Goal: Task Accomplishment & Management: Use online tool/utility

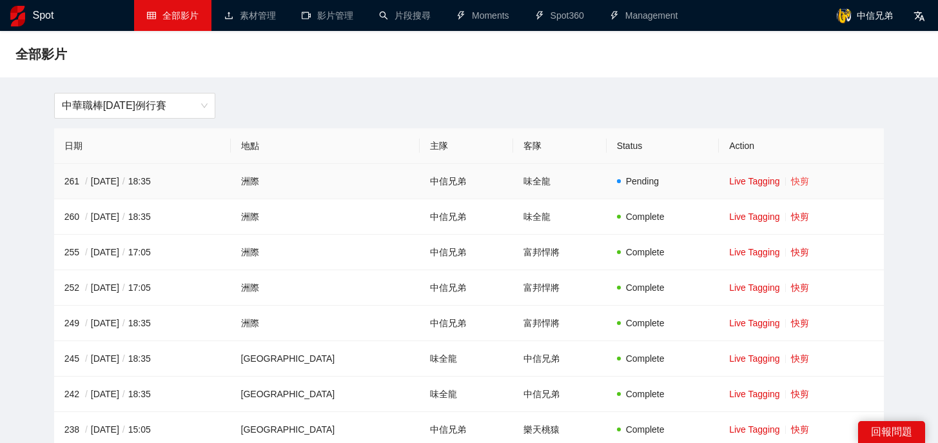
click at [791, 181] on link "快剪" at bounding box center [800, 181] width 18 height 10
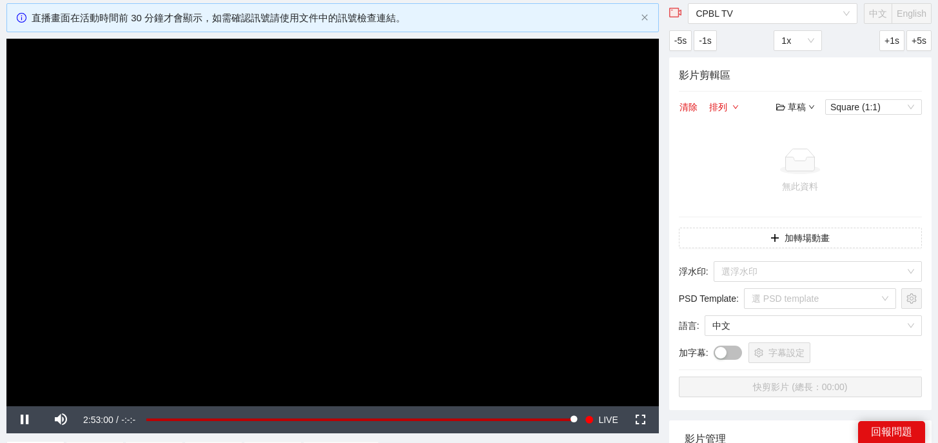
scroll to position [21, 0]
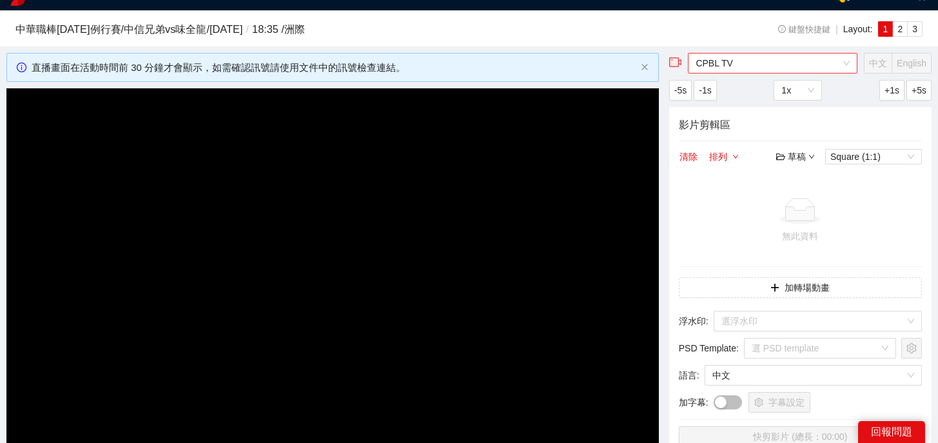
click at [785, 65] on span "CPBL TV" at bounding box center [773, 63] width 154 height 19
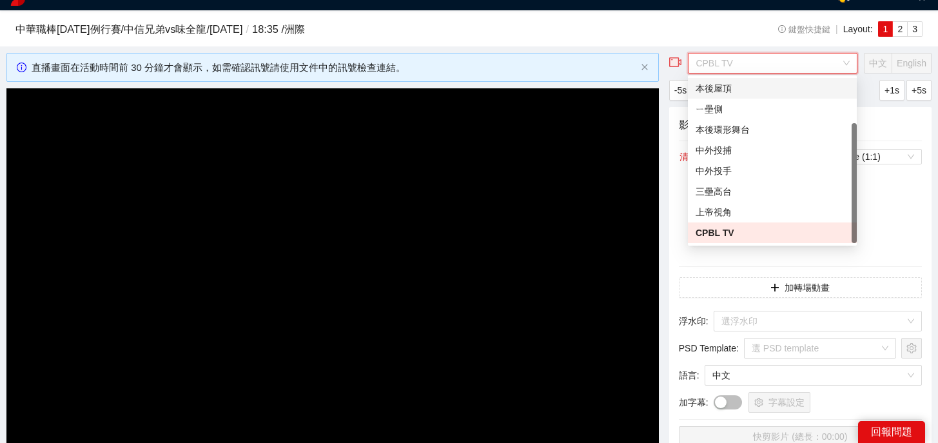
scroll to position [0, 0]
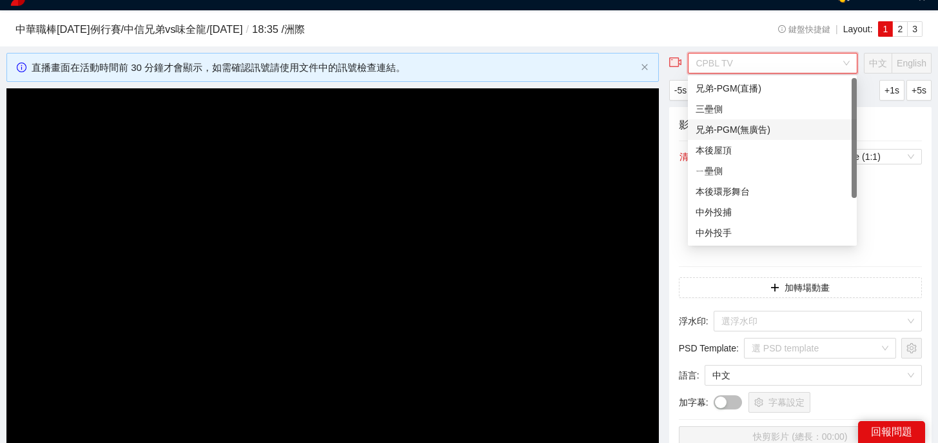
click at [736, 126] on div "兄弟-PGM(無廣告)" at bounding box center [772, 129] width 153 height 14
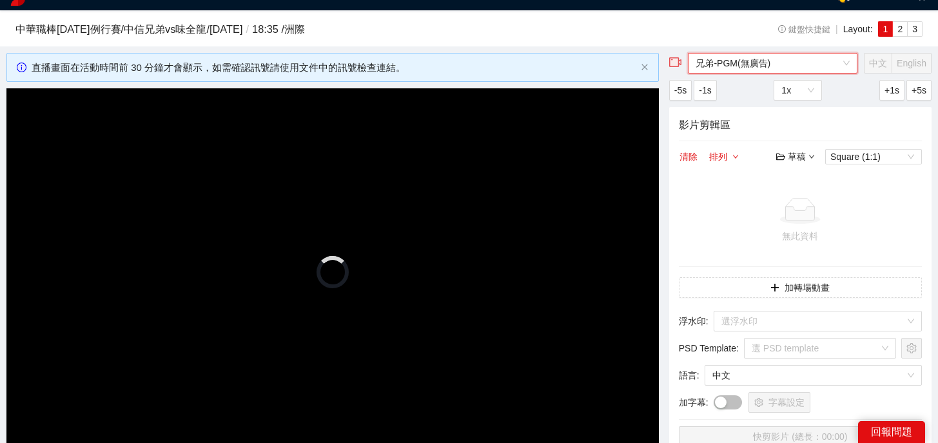
click at [740, 34] on div "中華職棒[DATE]例行賽 / 中信兄弟 vs 味全龍 / [DATE] / 18:35 / 洲際 鍵盤快捷鍵 | Layout: 1 2 3" at bounding box center [468, 32] width 907 height 22
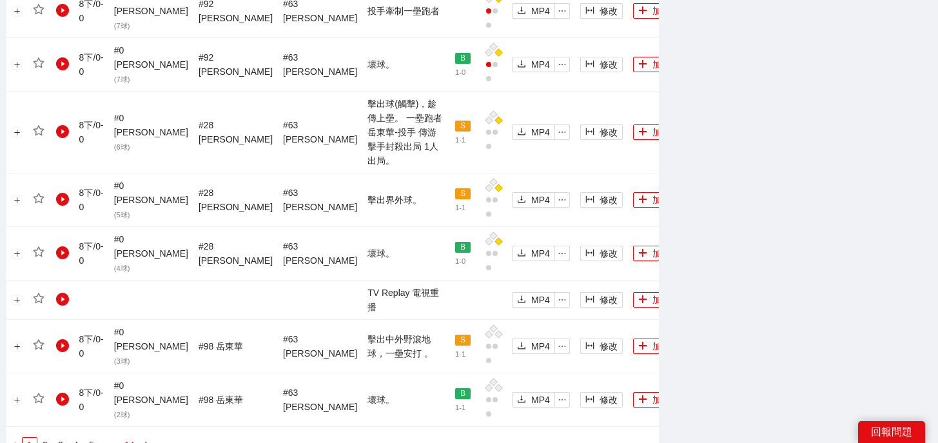
scroll to position [1423, 0]
click at [133, 437] on link "14" at bounding box center [130, 444] width 18 height 14
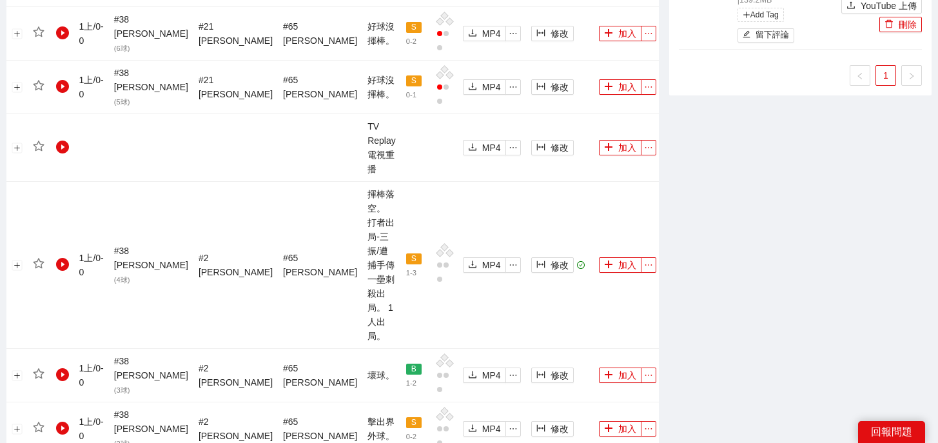
scroll to position [1100, 0]
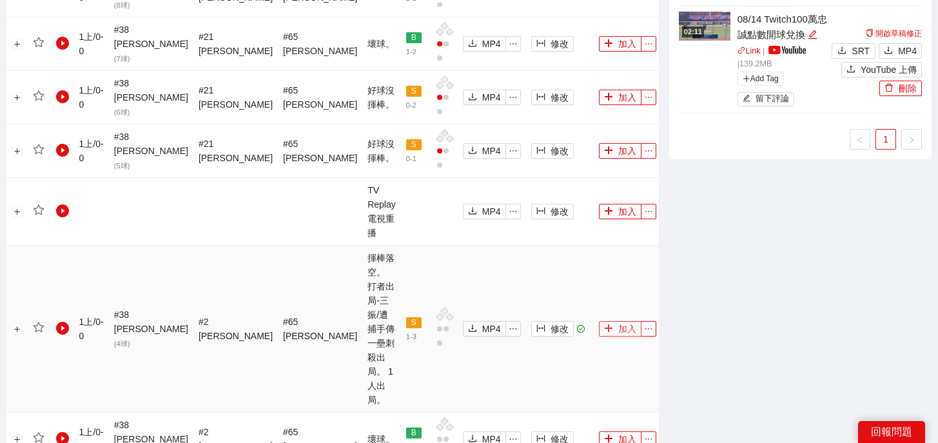
click at [599, 321] on button "加入" at bounding box center [620, 328] width 43 height 15
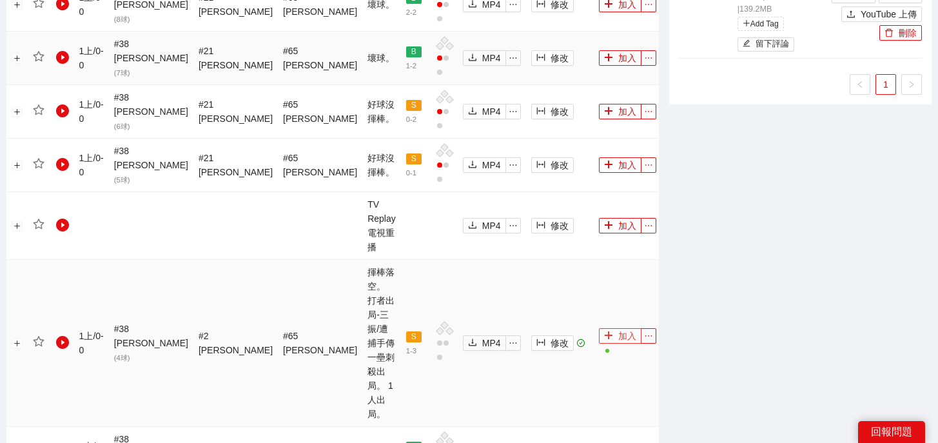
scroll to position [1411, 0]
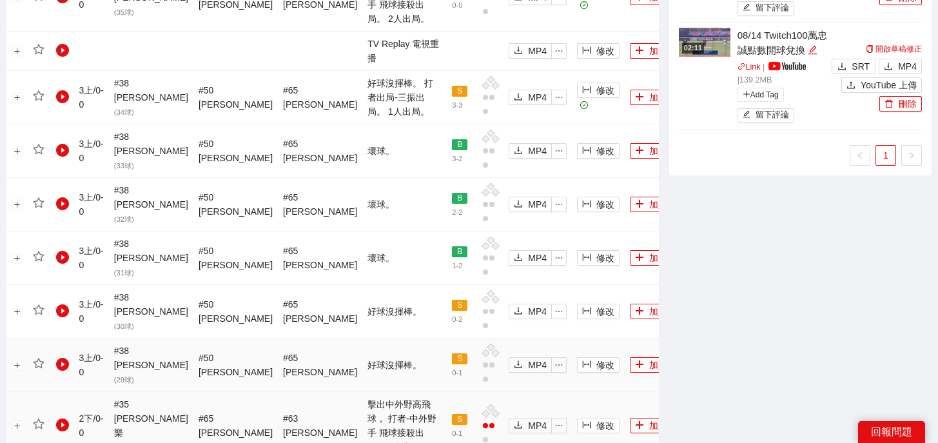
scroll to position [1010, 0]
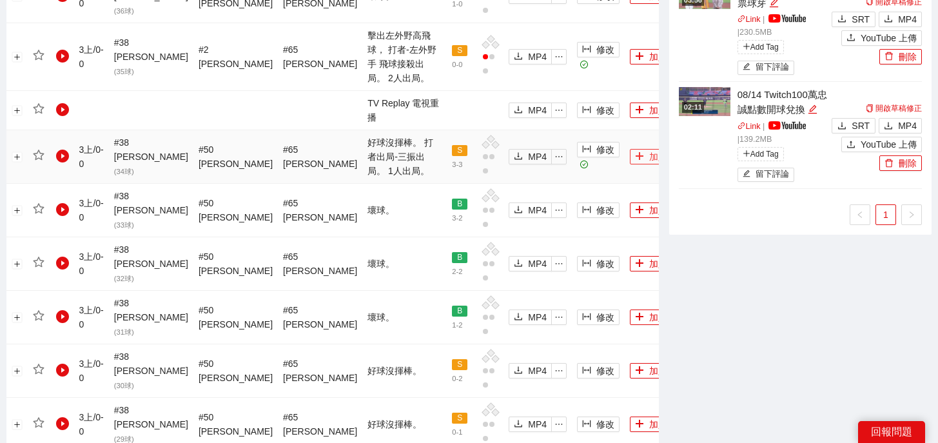
click at [630, 149] on button "加入" at bounding box center [651, 156] width 43 height 15
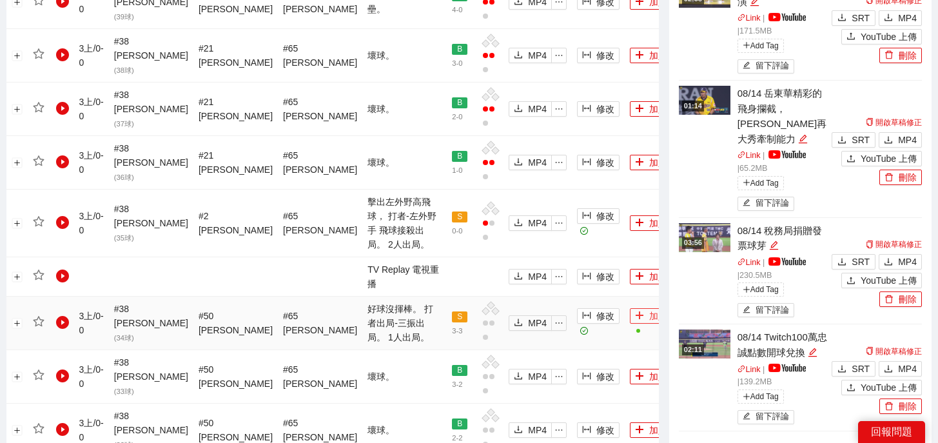
scroll to position [1451, 0]
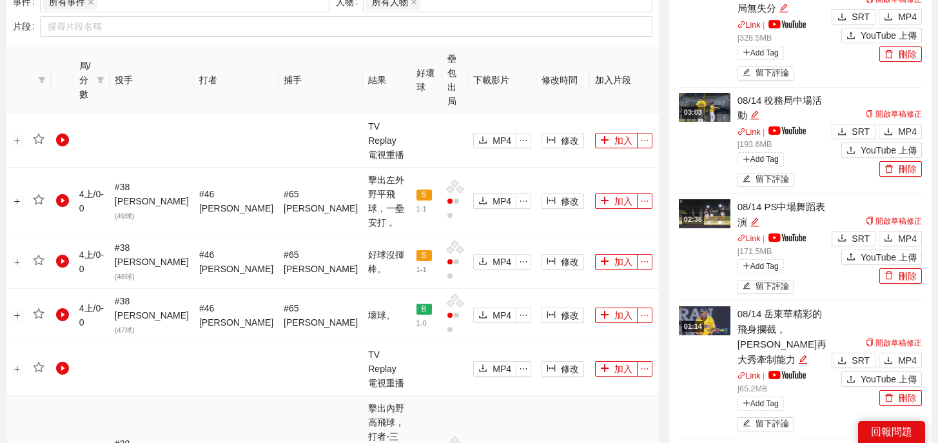
scroll to position [1406, 0]
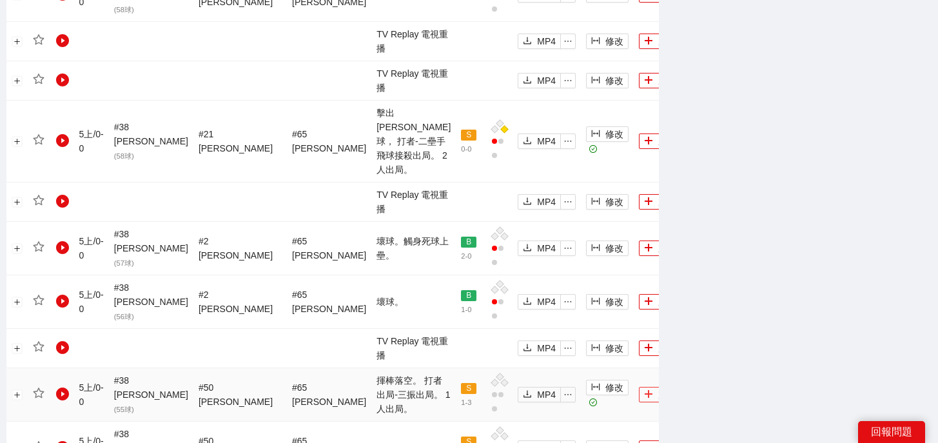
click at [644, 389] on icon "plus" at bounding box center [648, 393] width 9 height 9
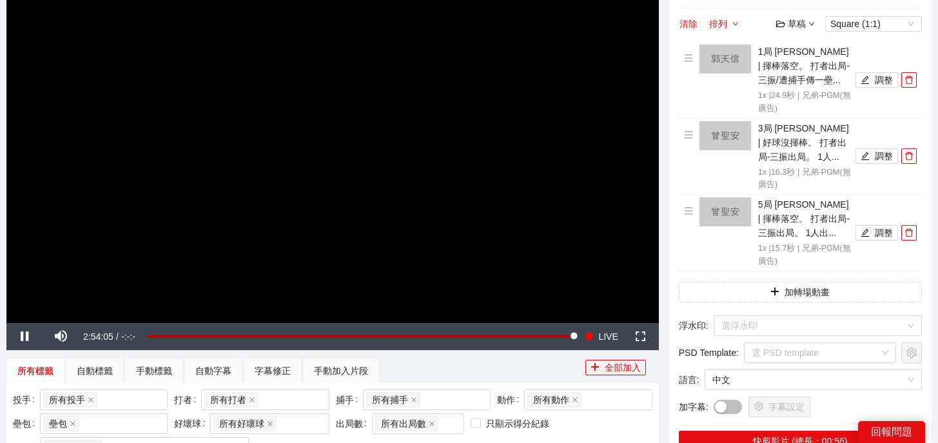
scroll to position [146, 0]
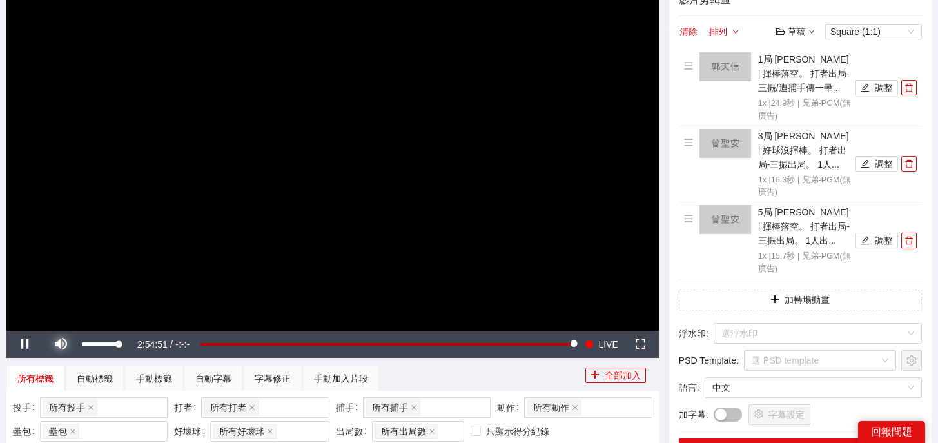
click at [61, 344] on span "Video Player" at bounding box center [61, 344] width 0 height 0
click at [868, 88] on icon "edit" at bounding box center [865, 87] width 9 height 9
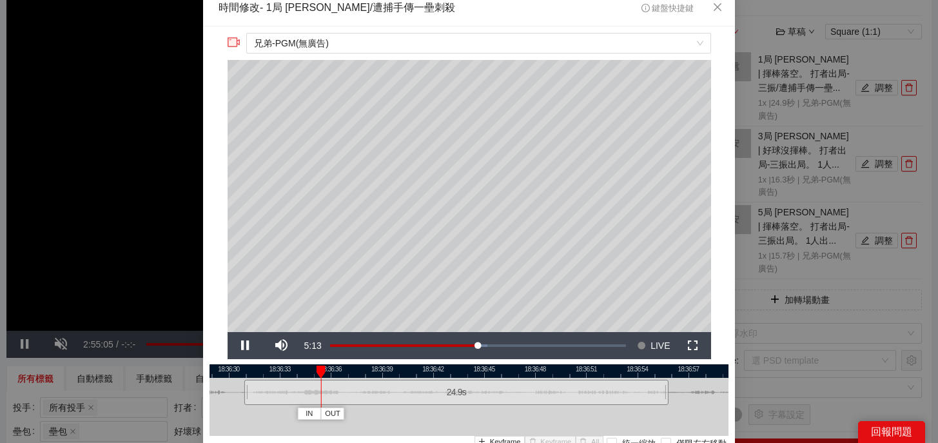
scroll to position [9, 0]
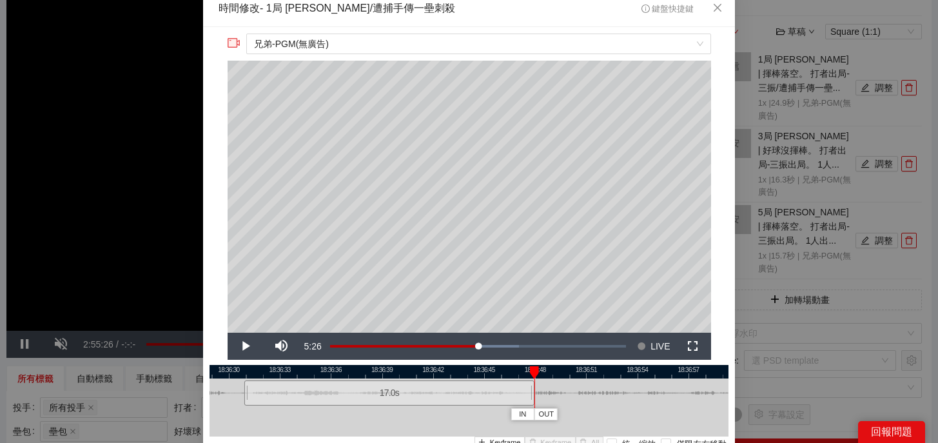
drag, startPoint x: 666, startPoint y: 393, endPoint x: 532, endPoint y: 393, distance: 134.1
click at [532, 393] on div at bounding box center [533, 392] width 8 height 29
drag, startPoint x: 534, startPoint y: 371, endPoint x: 519, endPoint y: 371, distance: 14.8
click at [519, 371] on div at bounding box center [522, 372] width 9 height 13
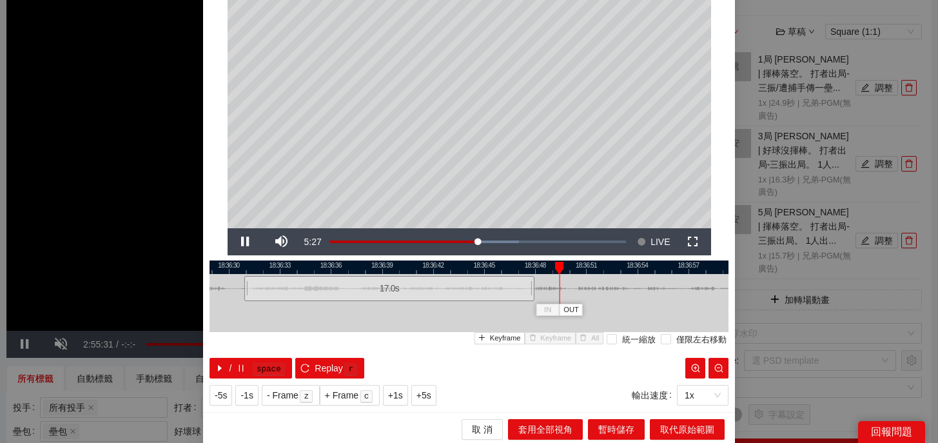
scroll to position [116, 0]
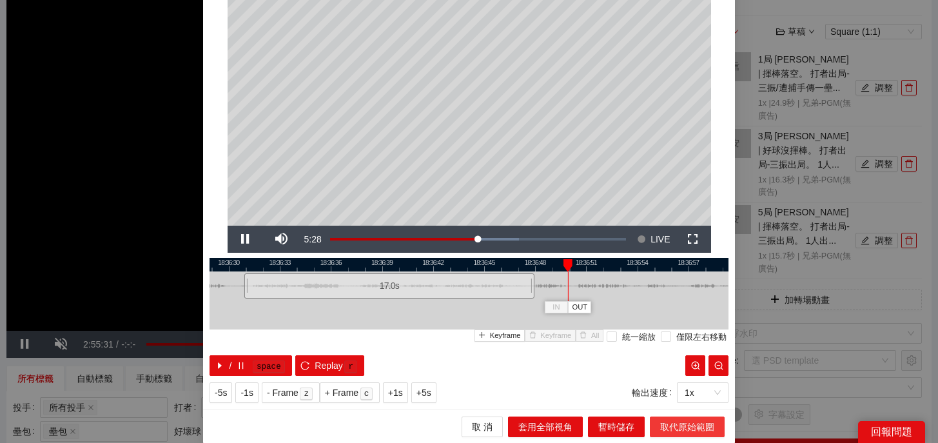
click at [675, 427] on span "取代原始範圍" at bounding box center [687, 427] width 54 height 14
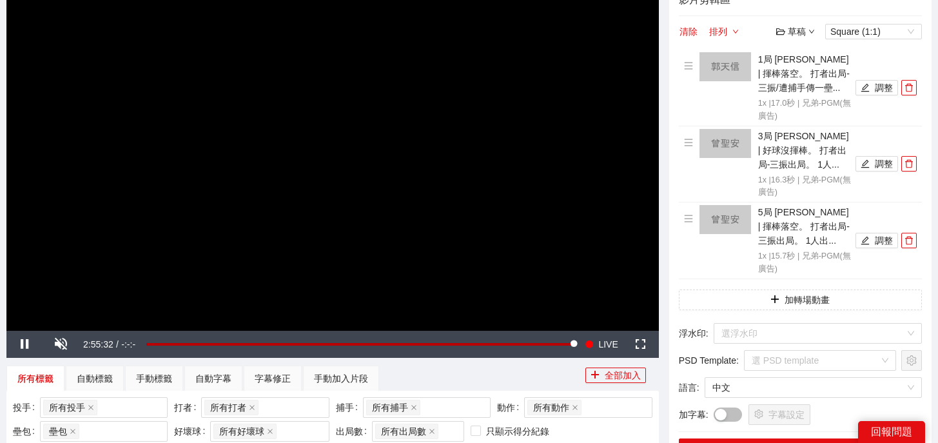
scroll to position [0, 0]
click at [870, 161] on button "調整" at bounding box center [877, 163] width 43 height 15
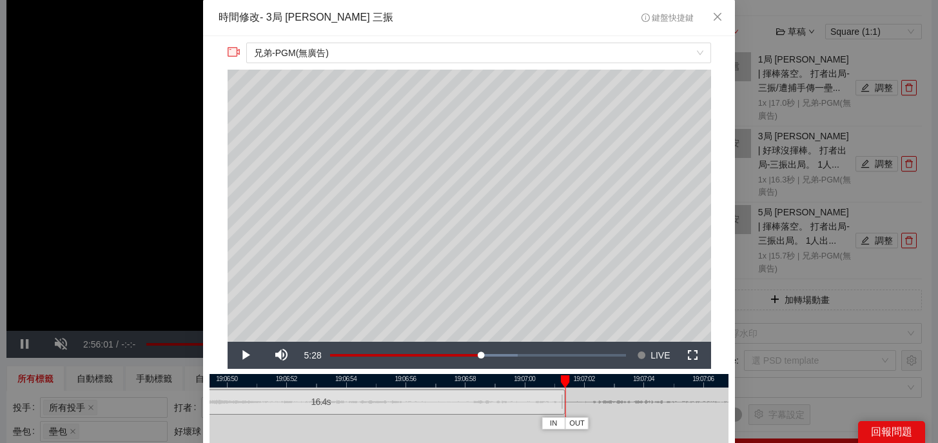
click at [564, 401] on div at bounding box center [564, 401] width 8 height 29
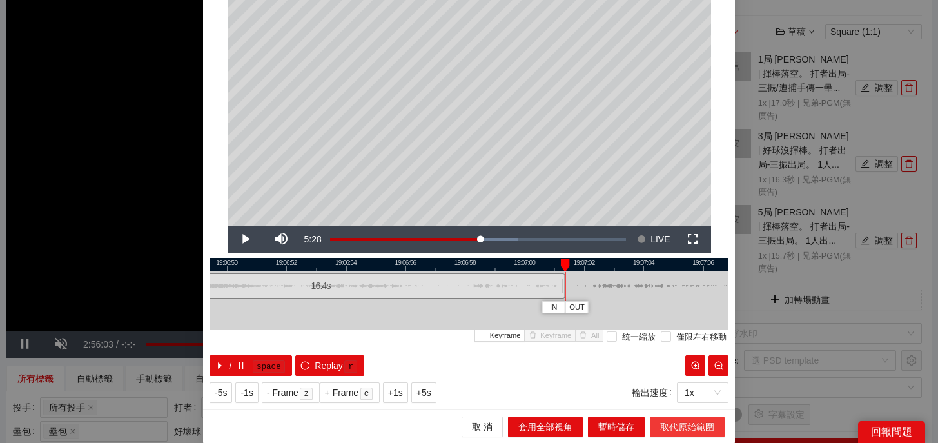
click at [670, 427] on span "取代原始範圍" at bounding box center [687, 427] width 54 height 14
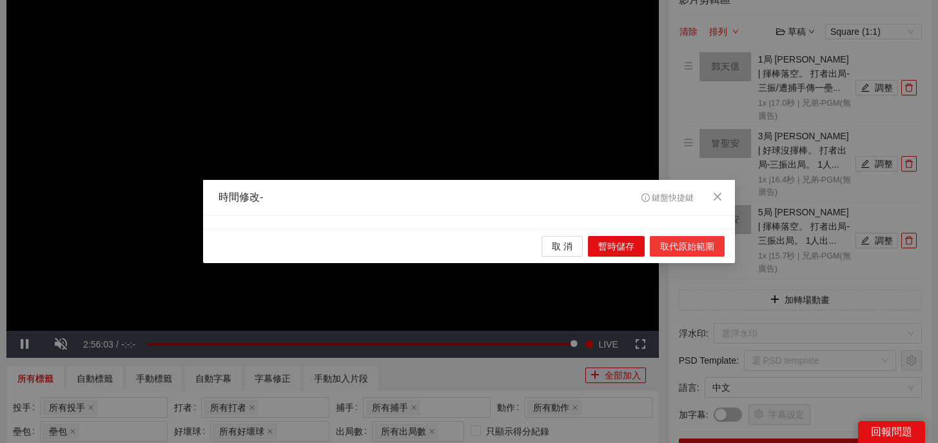
scroll to position [0, 0]
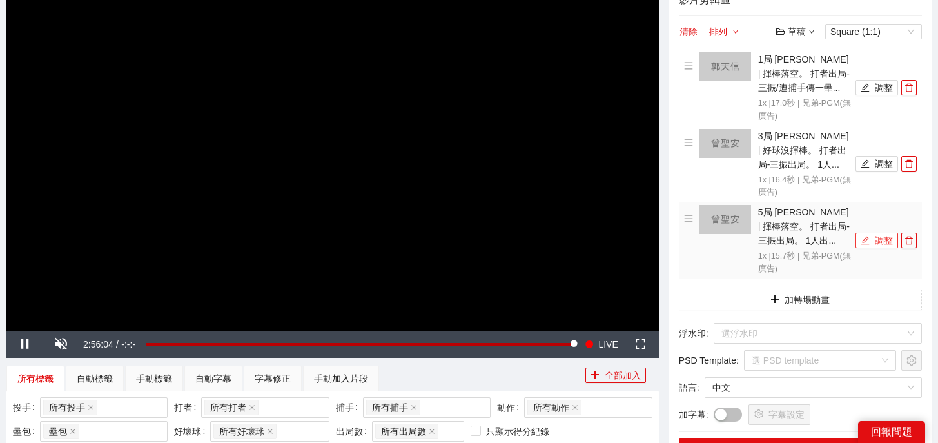
click at [875, 242] on button "調整" at bounding box center [877, 240] width 43 height 15
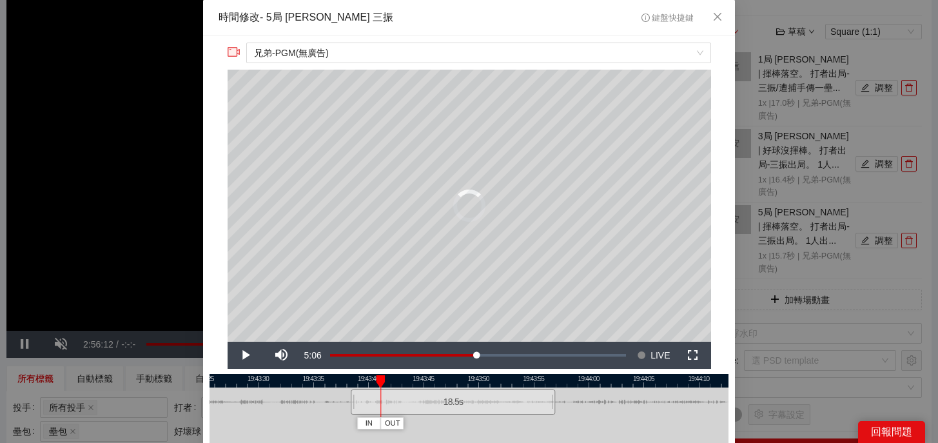
drag, startPoint x: 382, startPoint y: 406, endPoint x: 351, endPoint y: 409, distance: 31.8
click at [351, 409] on div at bounding box center [353, 401] width 8 height 29
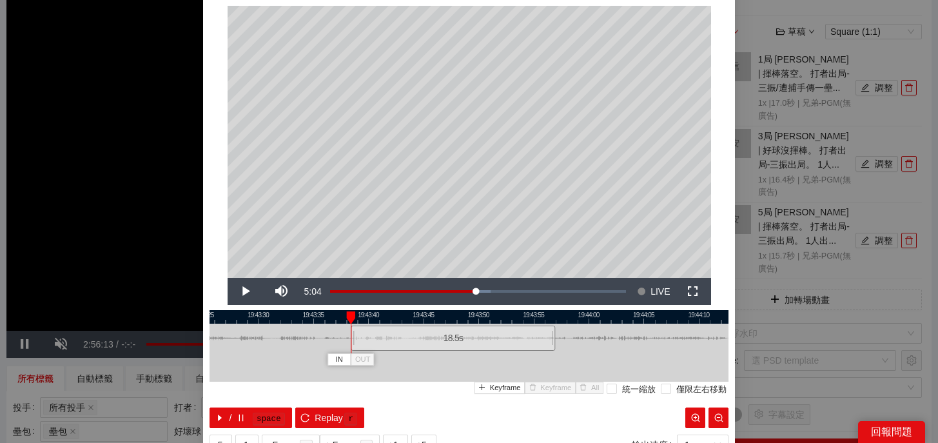
scroll to position [82, 0]
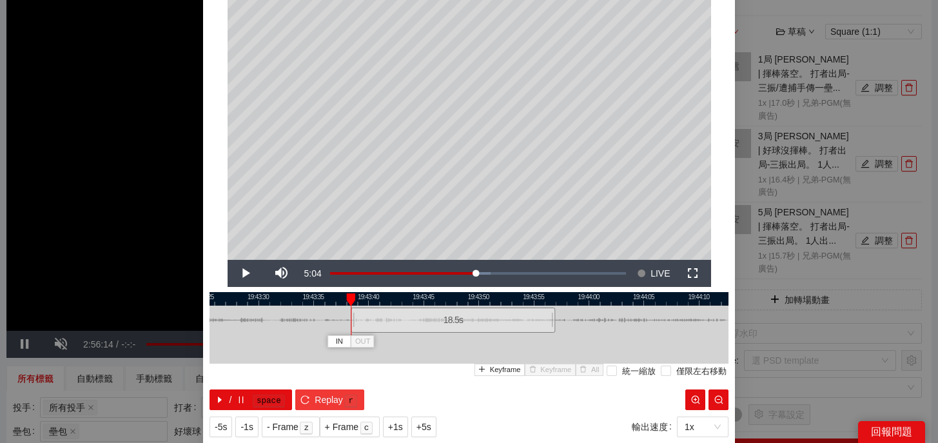
click at [341, 395] on span "Replay" at bounding box center [329, 400] width 28 height 14
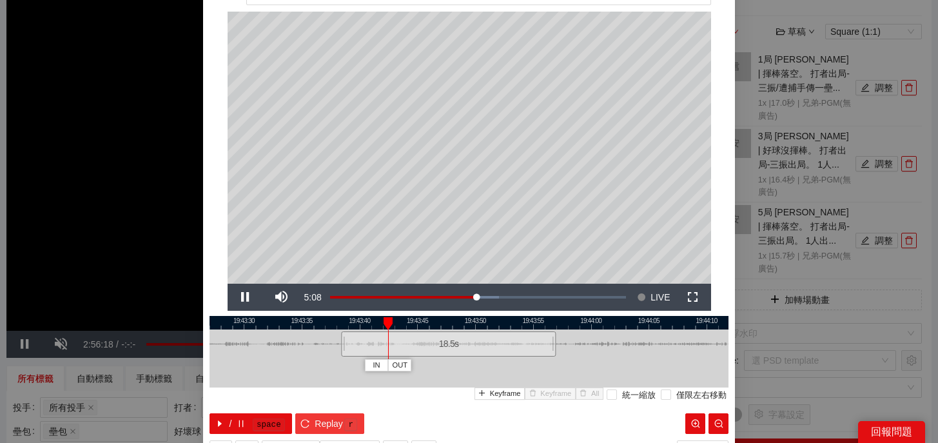
scroll to position [19, 0]
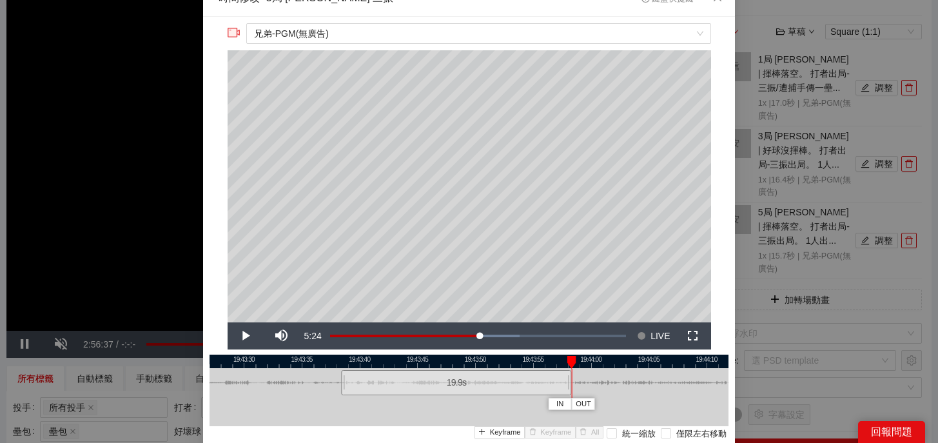
drag, startPoint x: 554, startPoint y: 387, endPoint x: 569, endPoint y: 388, distance: 15.5
click at [569, 388] on div at bounding box center [570, 382] width 8 height 29
drag, startPoint x: 571, startPoint y: 356, endPoint x: 558, endPoint y: 357, distance: 12.9
click at [563, 357] on div at bounding box center [567, 362] width 9 height 13
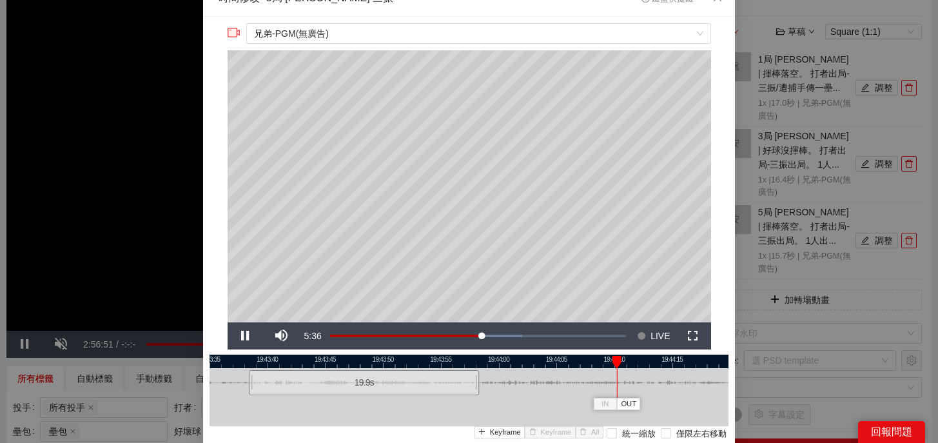
drag, startPoint x: 610, startPoint y: 360, endPoint x: 518, endPoint y: 360, distance: 92.2
click at [518, 360] on div at bounding box center [376, 362] width 519 height 14
drag, startPoint x: 476, startPoint y: 385, endPoint x: 599, endPoint y: 383, distance: 122.5
click at [599, 383] on div at bounding box center [600, 382] width 8 height 29
drag, startPoint x: 600, startPoint y: 360, endPoint x: 551, endPoint y: 360, distance: 49.0
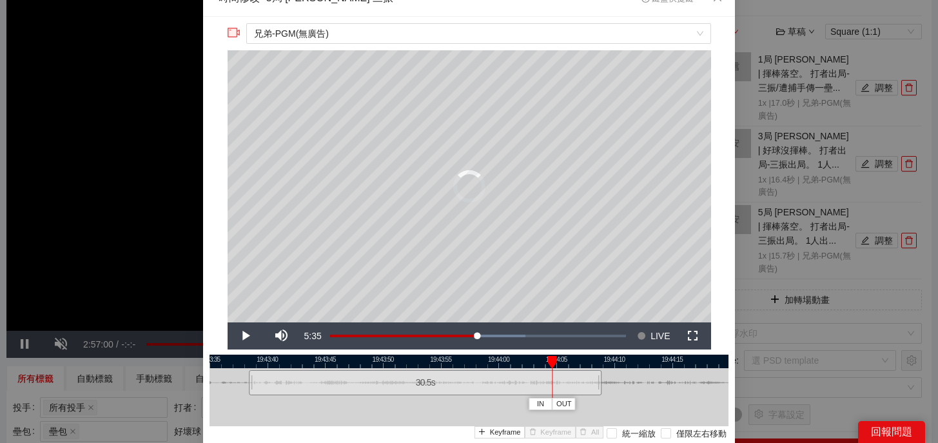
click at [550, 360] on div at bounding box center [551, 362] width 9 height 13
drag, startPoint x: 250, startPoint y: 387, endPoint x: 308, endPoint y: 387, distance: 57.4
click at [308, 387] on div at bounding box center [308, 382] width 8 height 29
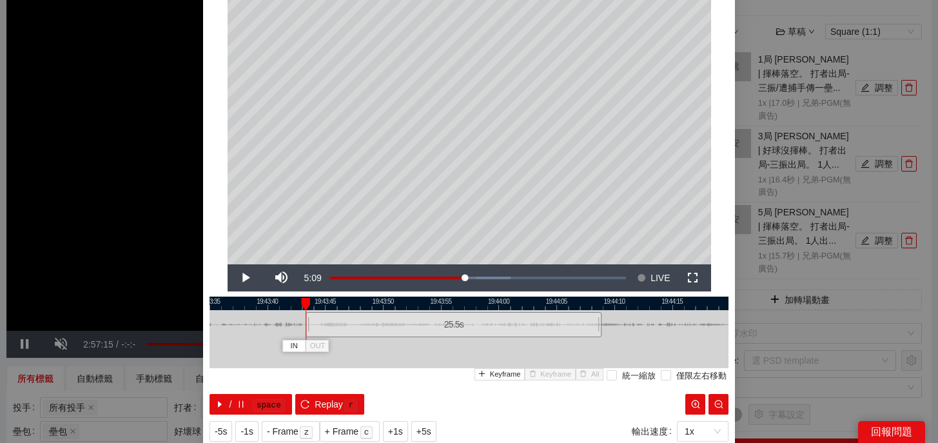
scroll to position [116, 0]
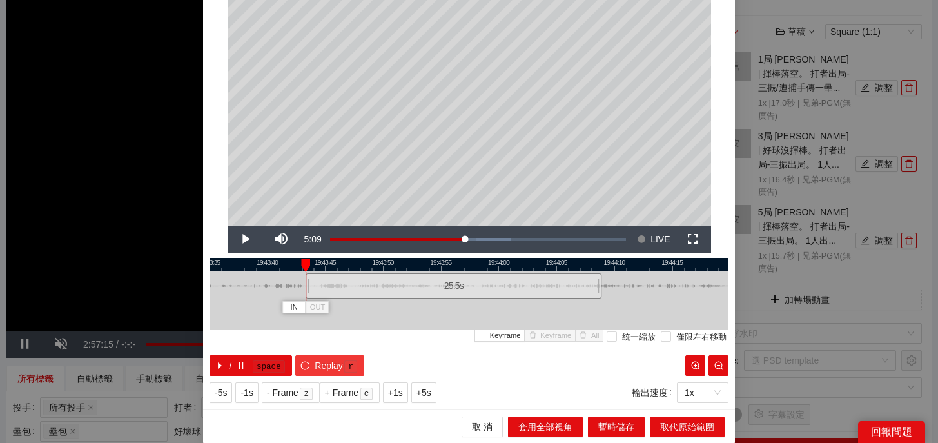
click at [338, 372] on button "Replay r" at bounding box center [329, 365] width 69 height 21
click at [680, 422] on span "取代原始範圍" at bounding box center [687, 427] width 54 height 14
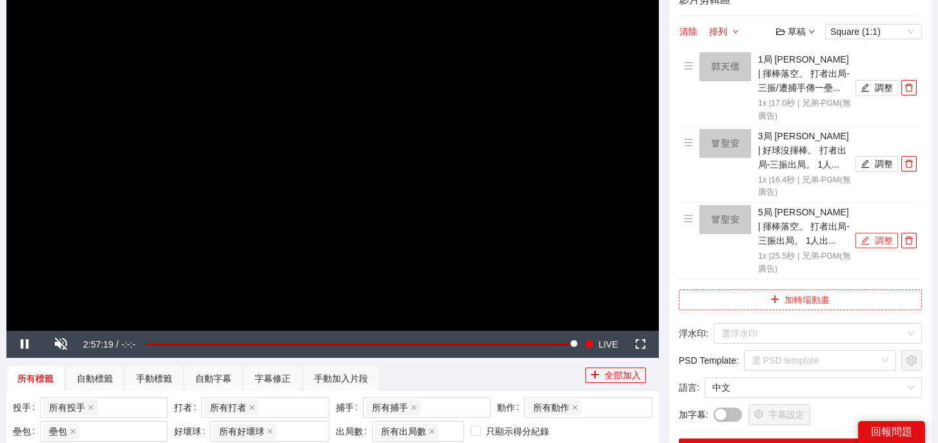
scroll to position [282, 0]
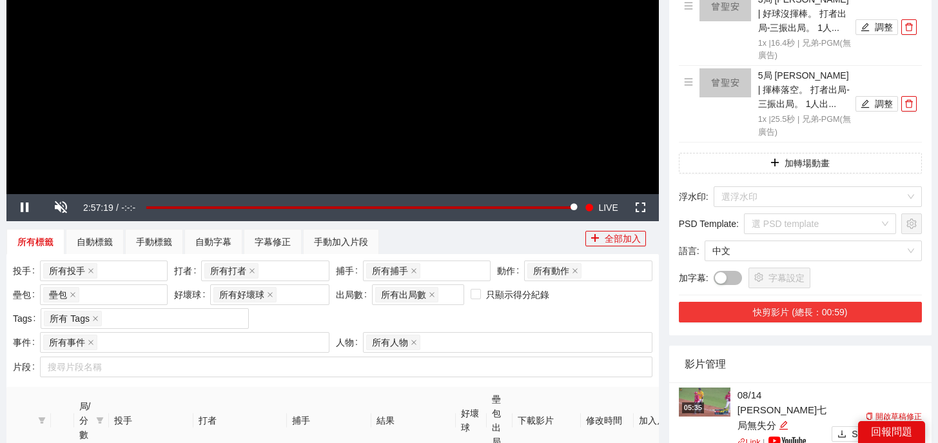
click at [814, 311] on button "快剪影片 (總長：00:59)" at bounding box center [800, 312] width 243 height 21
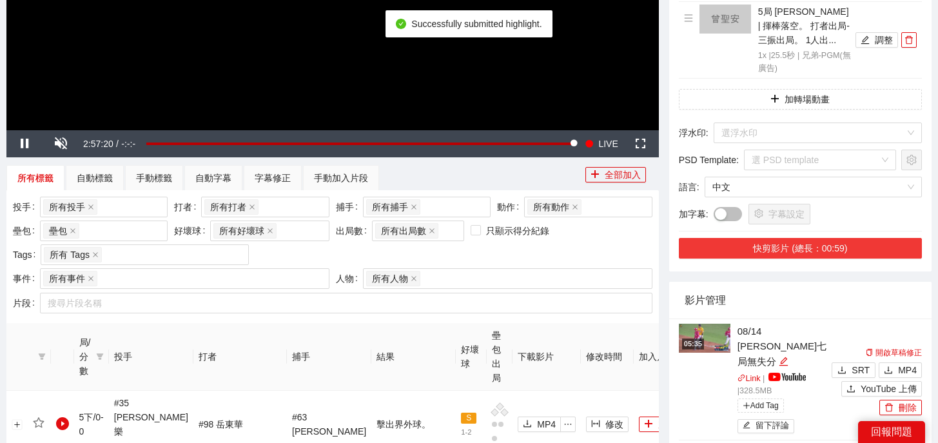
scroll to position [359, 0]
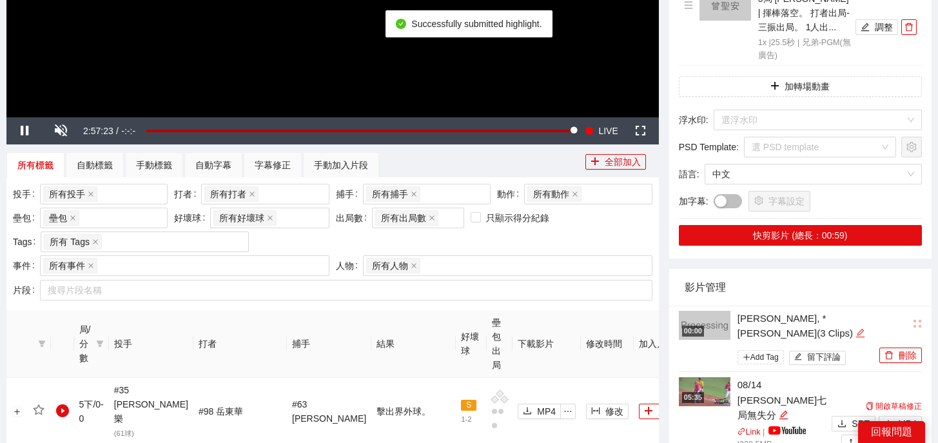
click at [856, 328] on icon "edit" at bounding box center [861, 333] width 10 height 10
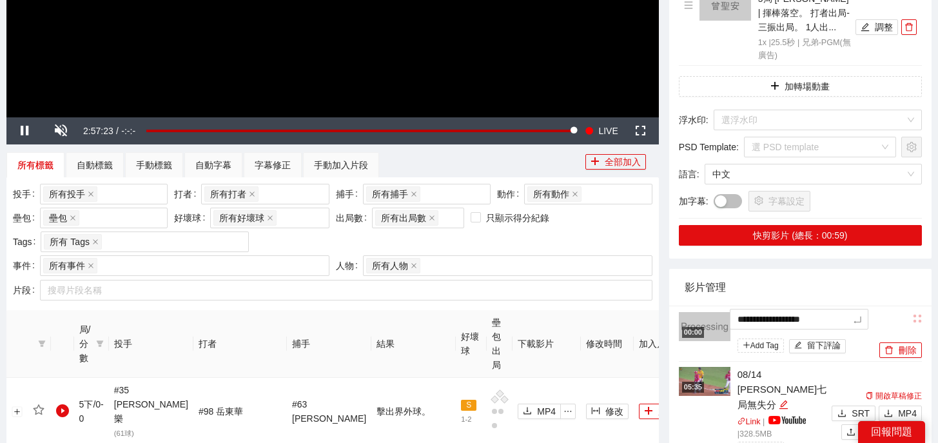
drag, startPoint x: 854, startPoint y: 322, endPoint x: 611, endPoint y: 301, distance: 243.9
type textarea "*"
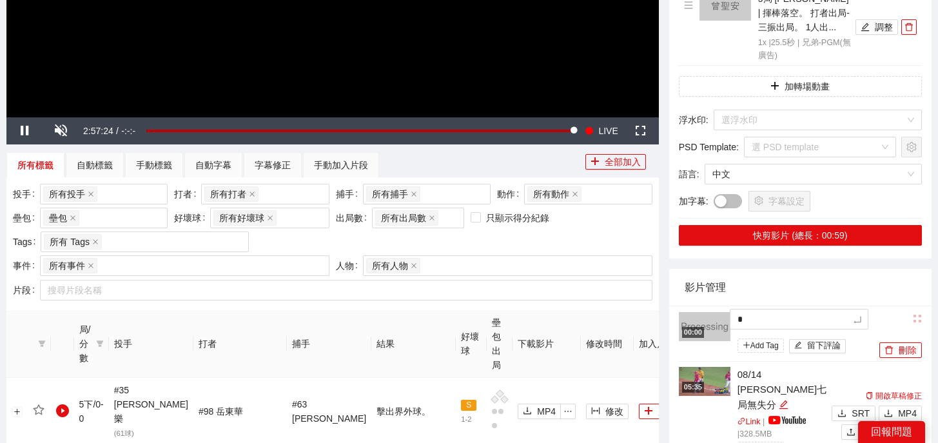
type textarea "**"
type textarea "*"
type textarea "**"
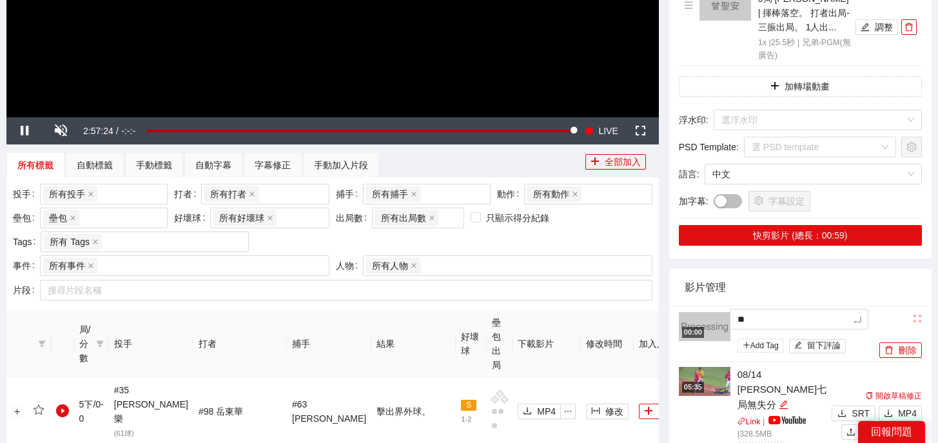
type textarea "***"
type textarea "**"
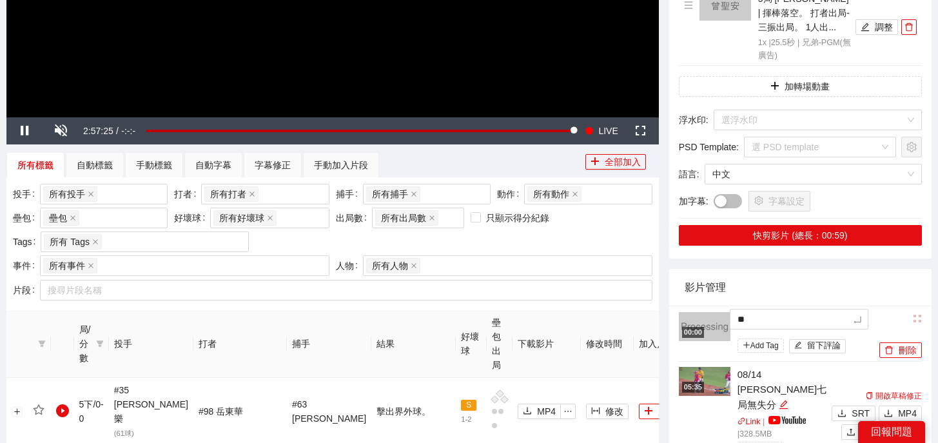
type textarea "**"
type textarea "****"
type textarea "*****"
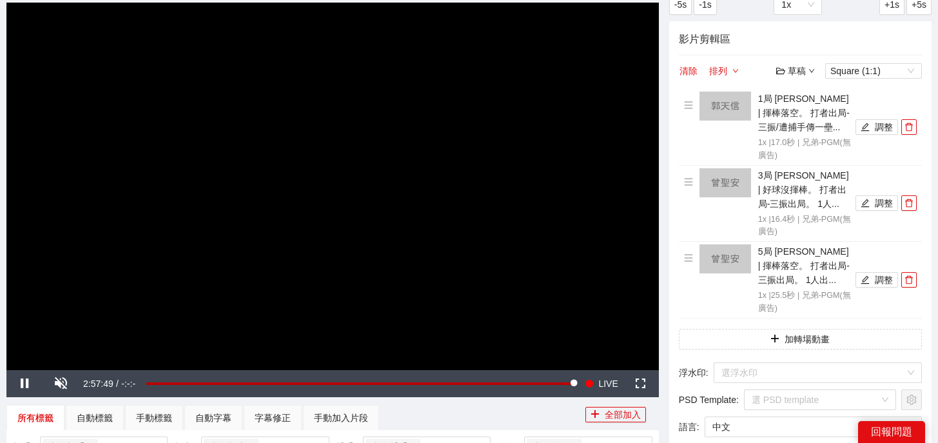
scroll to position [99, 0]
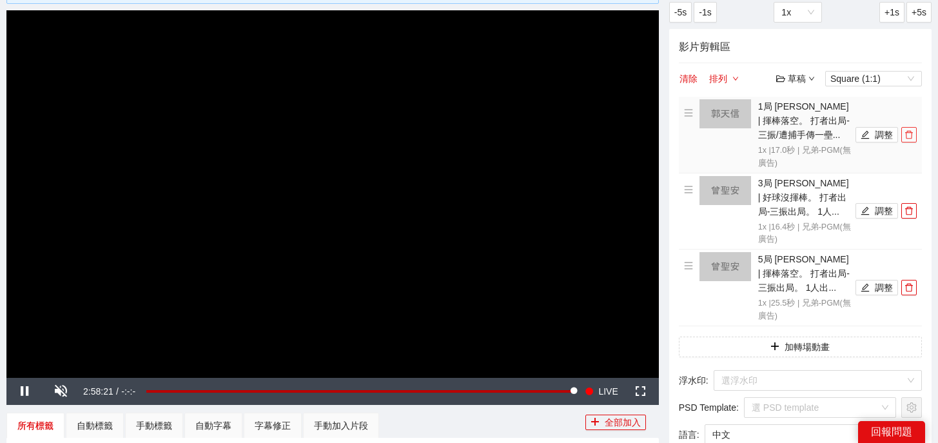
click at [910, 133] on icon "delete" at bounding box center [909, 134] width 9 height 9
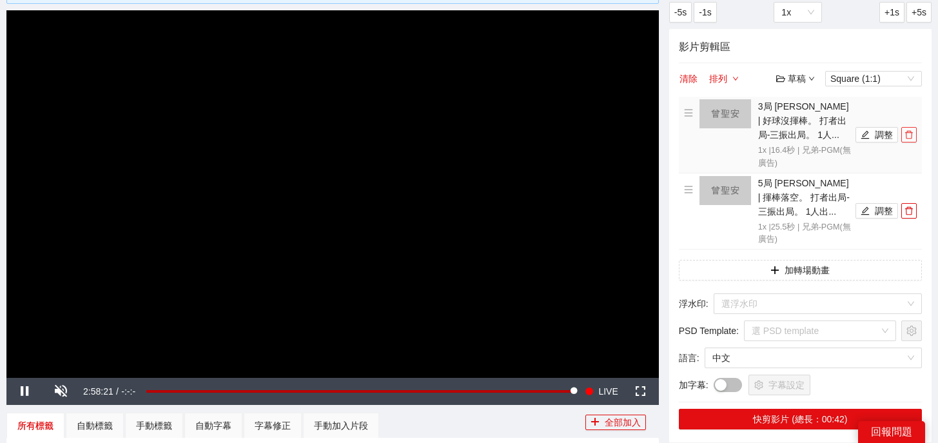
click at [910, 133] on icon "delete" at bounding box center [909, 134] width 9 height 9
click at [910, 206] on icon "delete" at bounding box center [909, 210] width 9 height 9
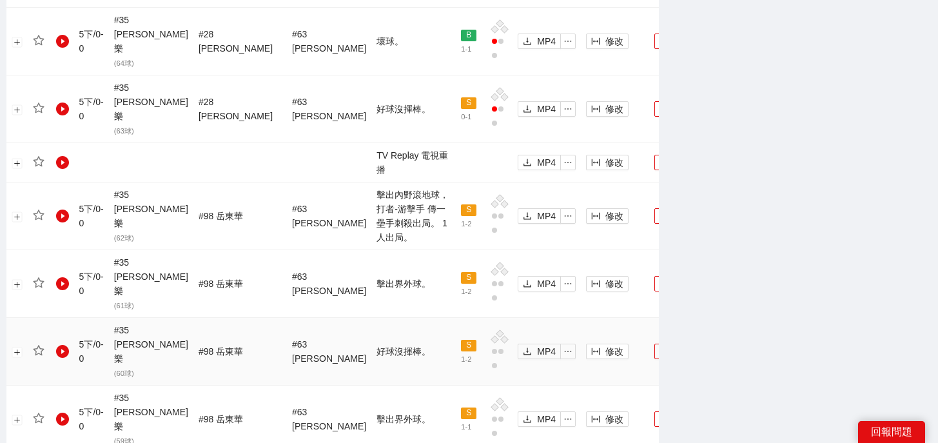
scroll to position [1599, 0]
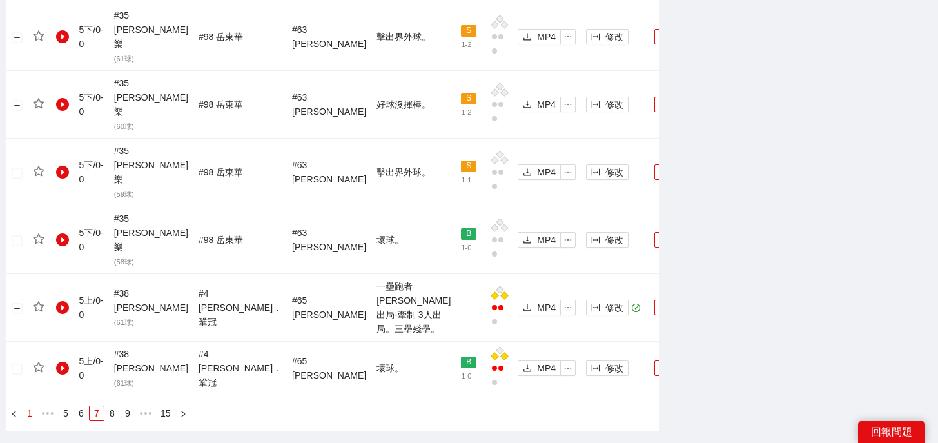
click at [31, 406] on link "1" at bounding box center [30, 413] width 14 height 14
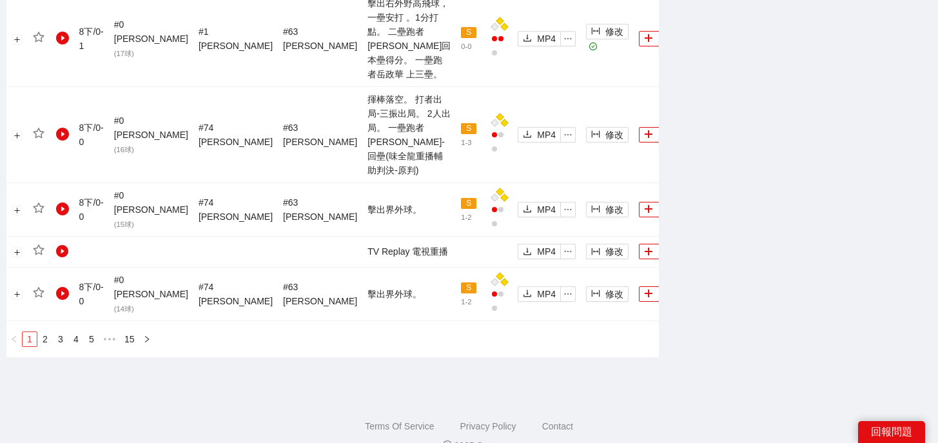
scroll to position [1437, 0]
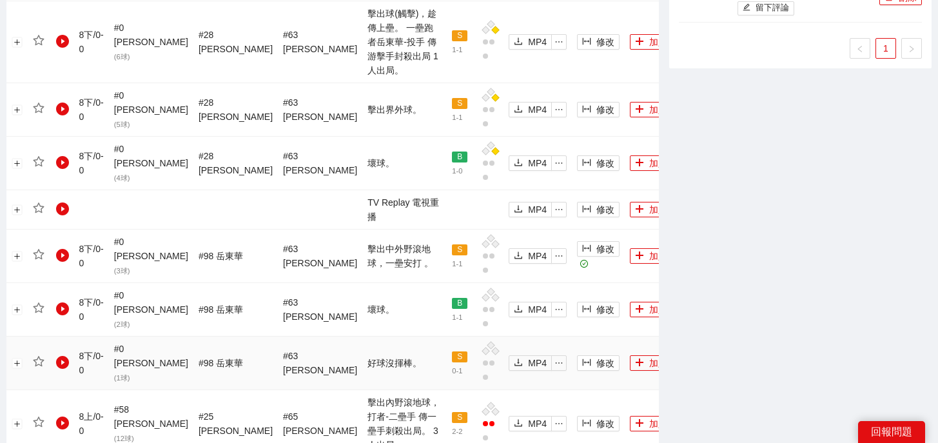
scroll to position [1270, 0]
click at [630, 249] on button "加入" at bounding box center [651, 256] width 43 height 15
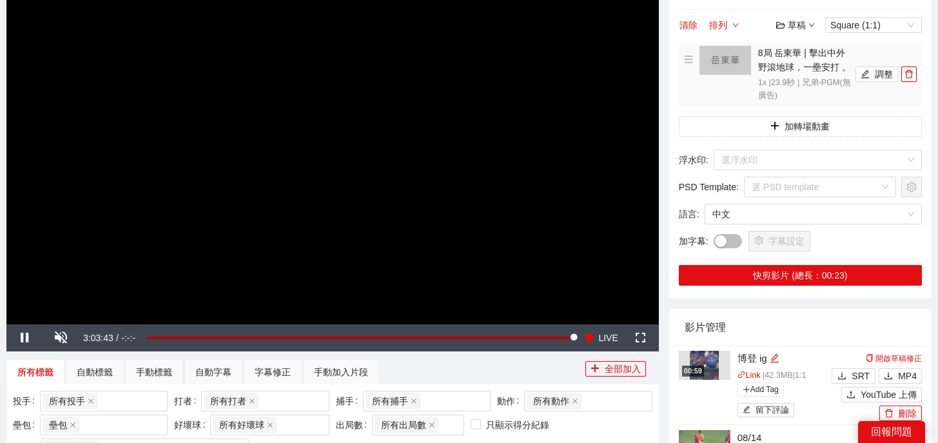
scroll to position [84, 0]
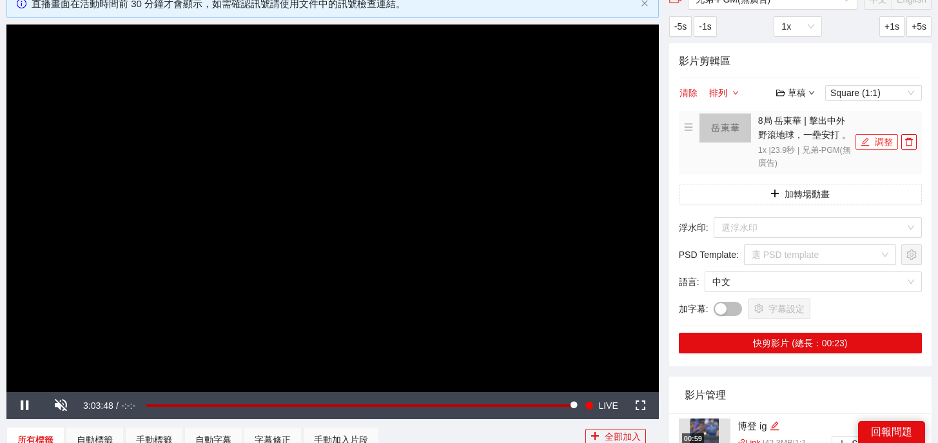
click at [866, 148] on button "調整" at bounding box center [877, 141] width 43 height 15
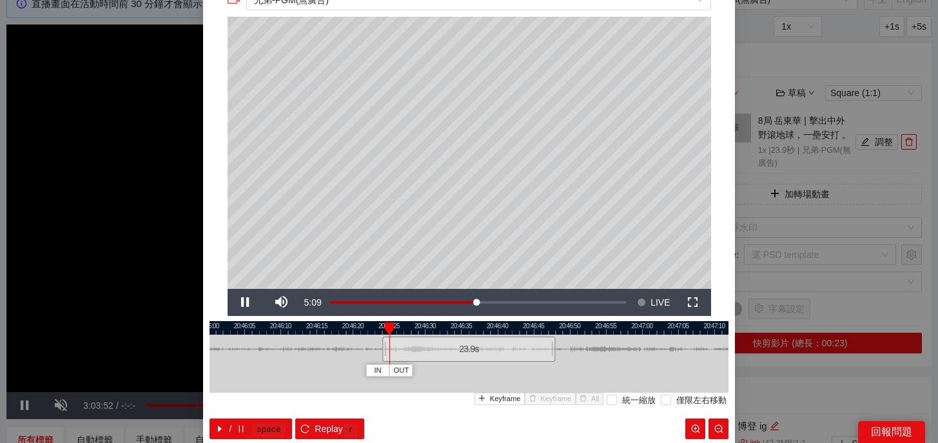
scroll to position [54, 0]
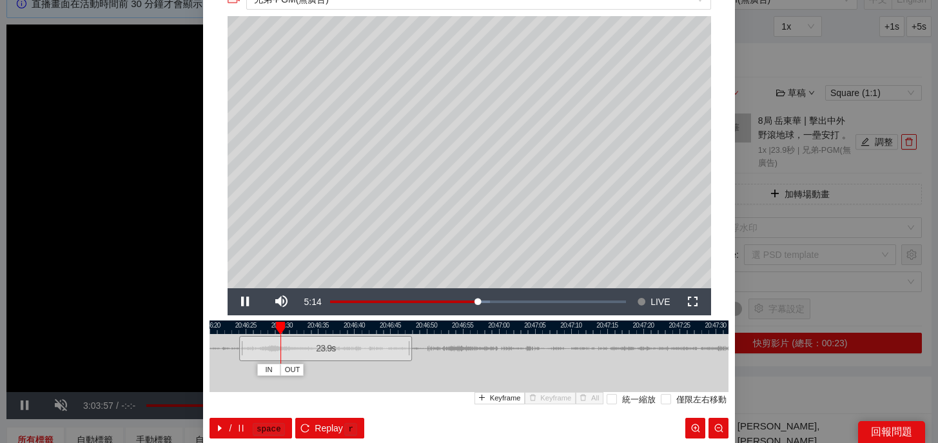
drag, startPoint x: 522, startPoint y: 328, endPoint x: 379, endPoint y: 352, distance: 145.1
click at [379, 352] on div "20:46:15 20:46:20 20:46:25 20:46:30 20:46:35 20:46:40 20:46:45 20:46:50 20:46:5…" at bounding box center [469, 379] width 519 height 118
drag, startPoint x: 297, startPoint y: 326, endPoint x: 385, endPoint y: 327, distance: 87.7
click at [385, 327] on div at bounding box center [384, 328] width 9 height 13
drag, startPoint x: 410, startPoint y: 346, endPoint x: 420, endPoint y: 351, distance: 11.3
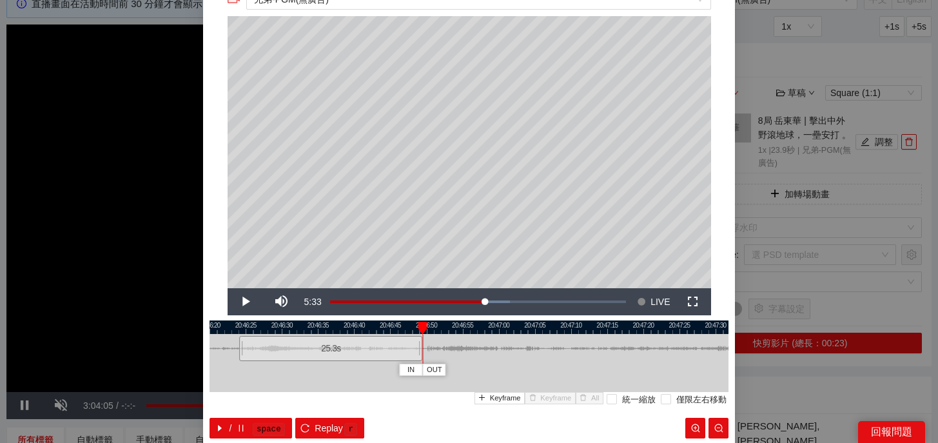
click at [420, 351] on div at bounding box center [421, 348] width 8 height 29
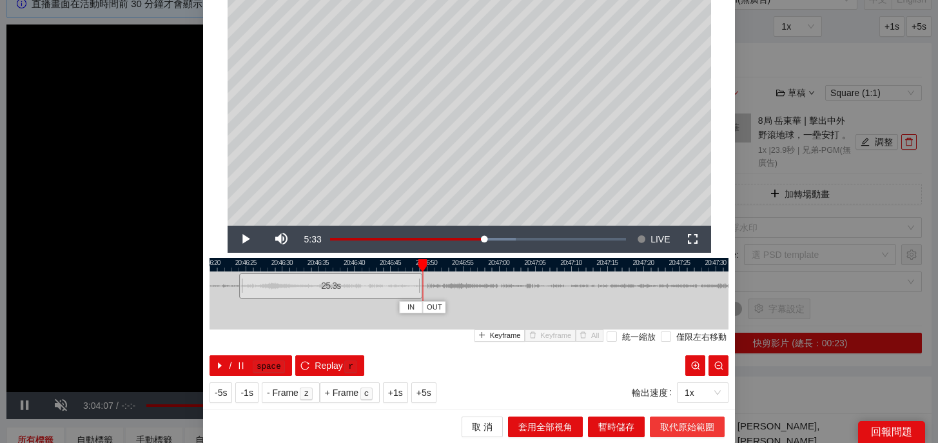
click at [685, 429] on span "取代原始範圍" at bounding box center [687, 427] width 54 height 14
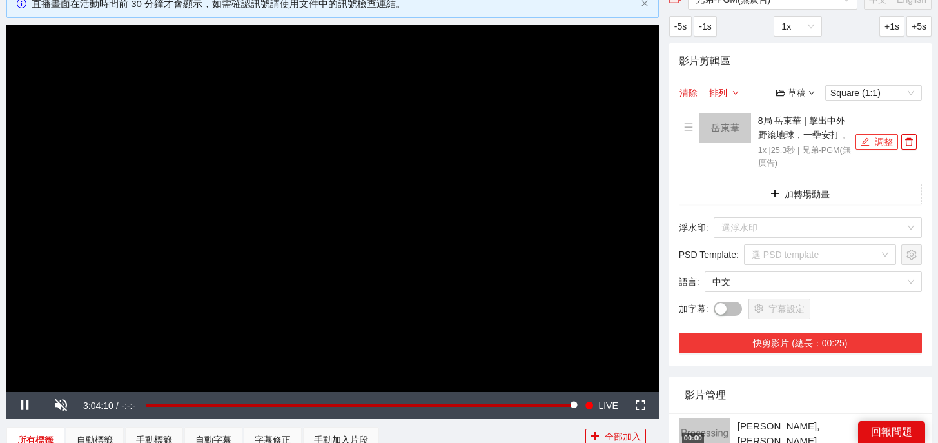
scroll to position [199, 0]
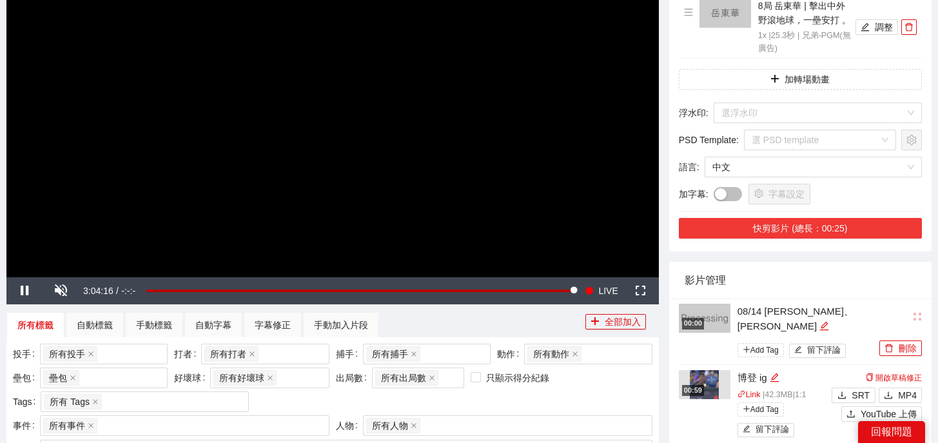
click at [801, 233] on button "快剪影片 (總長：00:25)" at bounding box center [800, 228] width 243 height 21
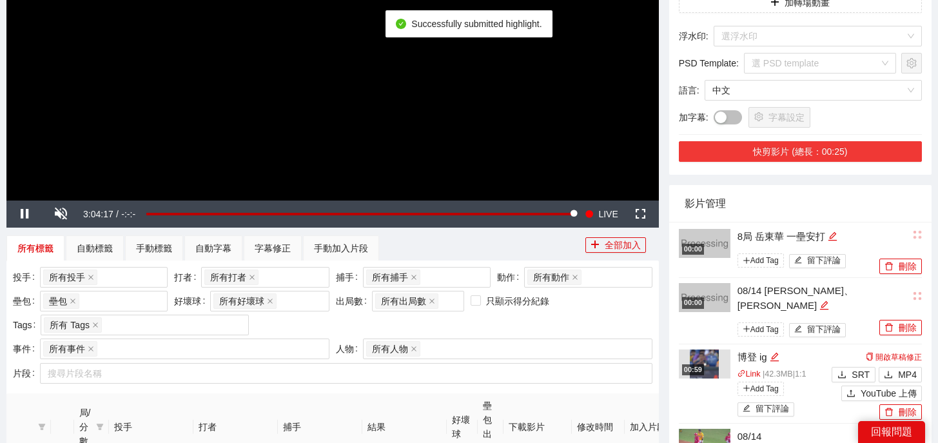
scroll to position [288, 0]
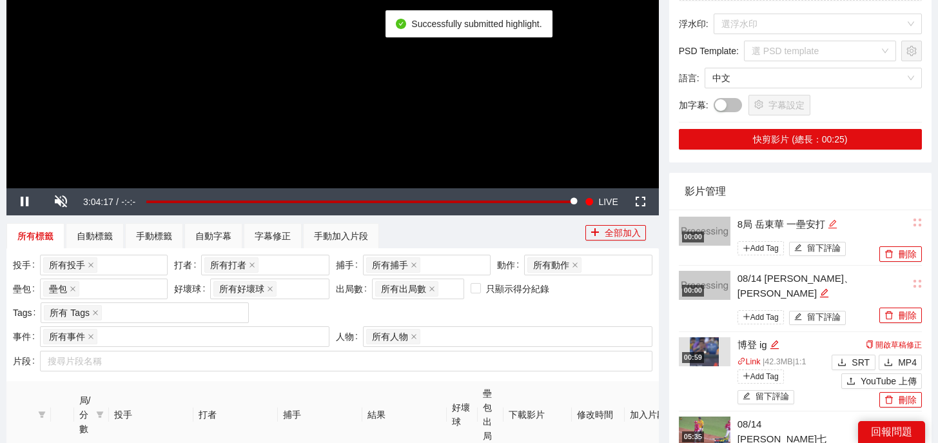
click at [837, 224] on icon "edit" at bounding box center [833, 224] width 10 height 10
drag, startPoint x: 839, startPoint y: 224, endPoint x: 623, endPoint y: 214, distance: 216.2
type textarea "*"
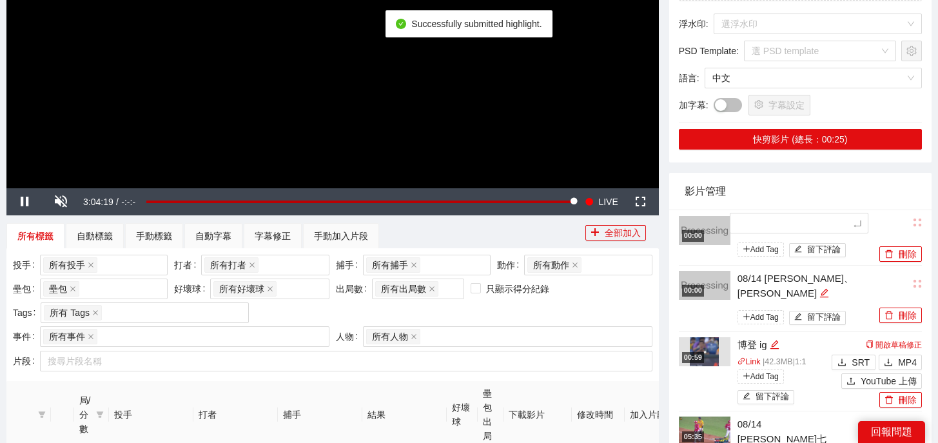
type textarea "*"
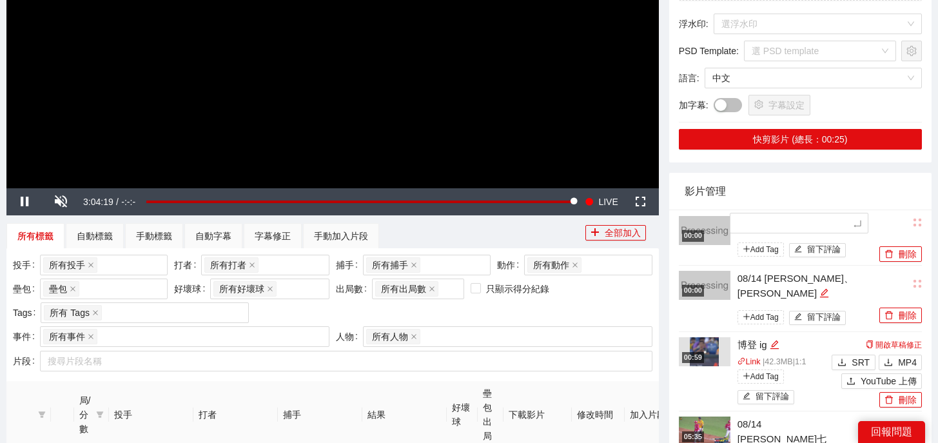
type textarea "*"
type textarea "**"
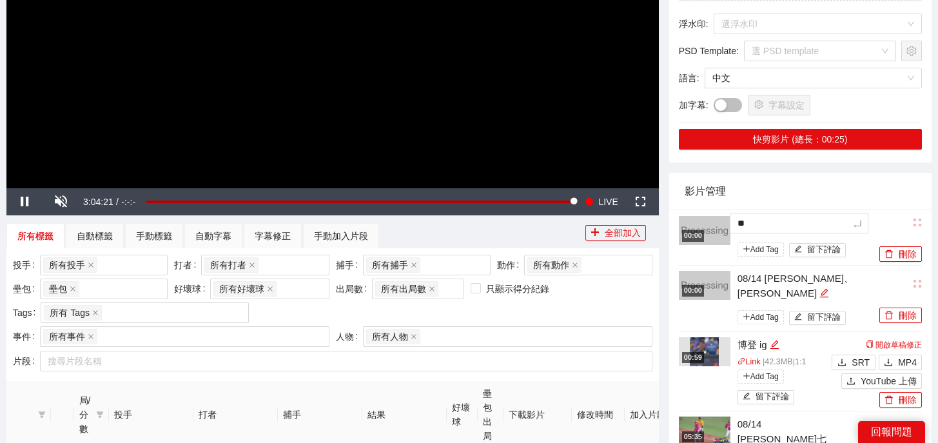
type textarea "*"
type textarea "**"
type textarea "***"
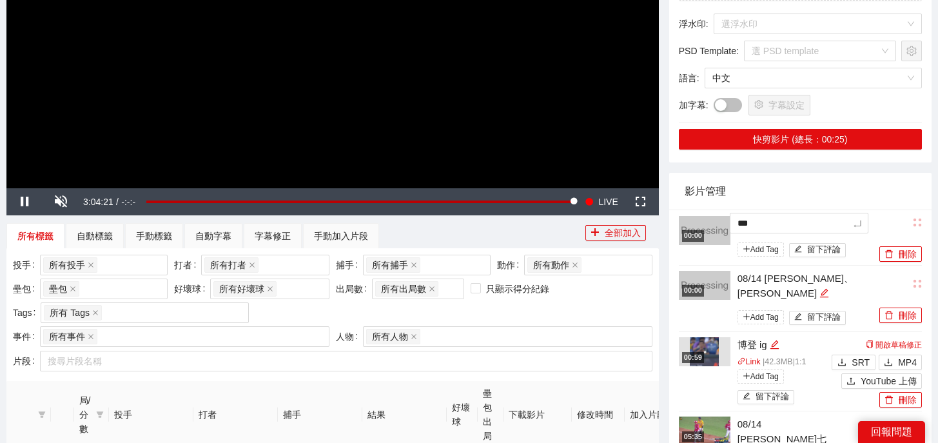
type textarea "**"
type textarea "****"
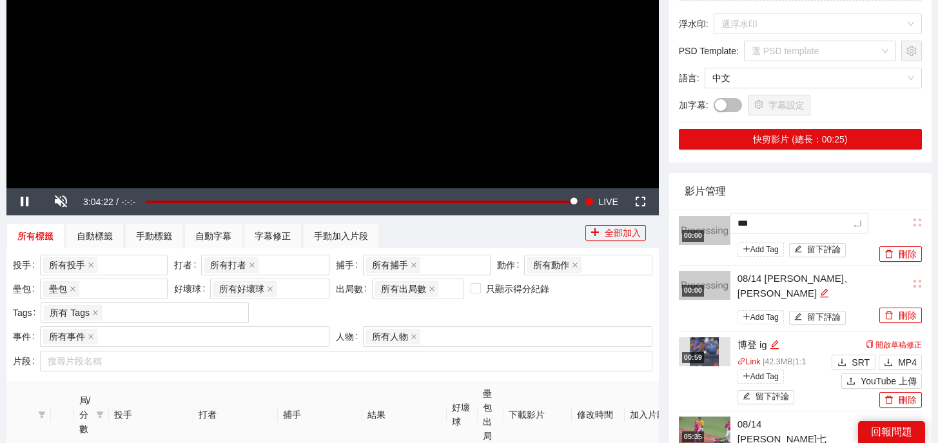
type textarea "****"
type textarea "*****"
type textarea "******"
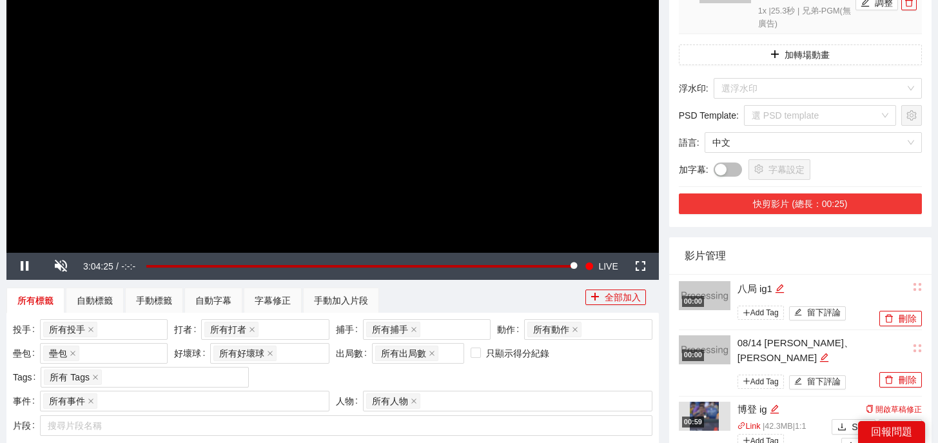
scroll to position [92, 0]
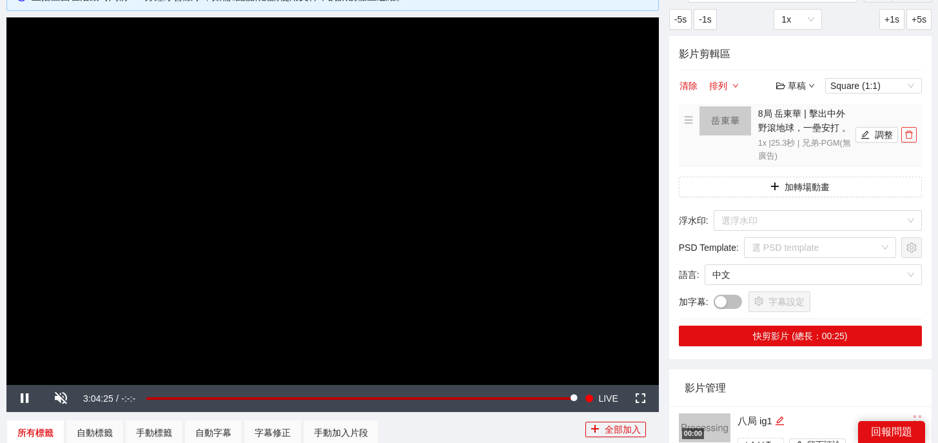
click at [908, 139] on button "button" at bounding box center [908, 134] width 15 height 15
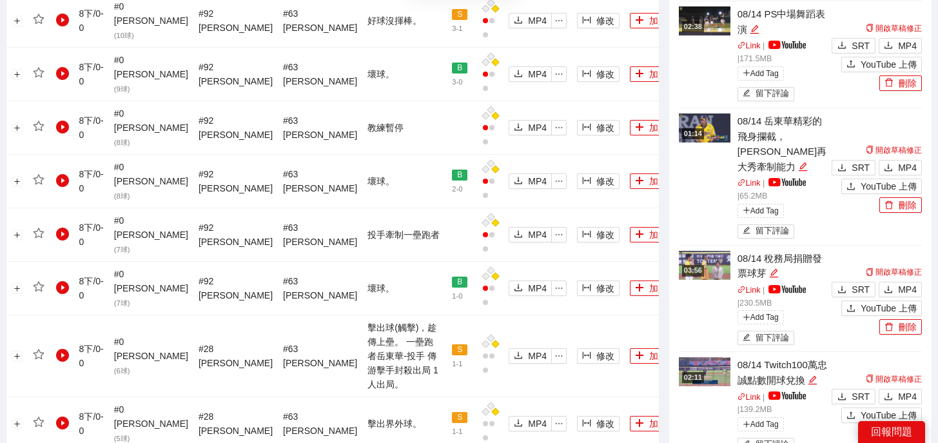
scroll to position [1433, 0]
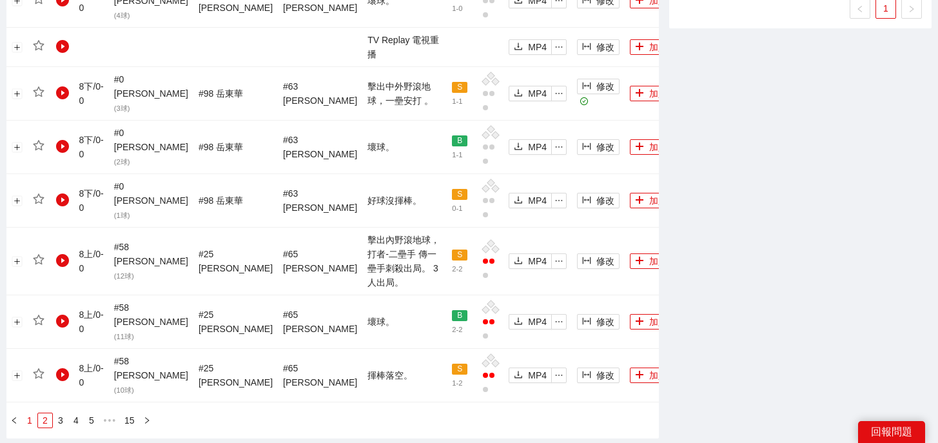
click at [33, 413] on link "1" at bounding box center [30, 420] width 14 height 14
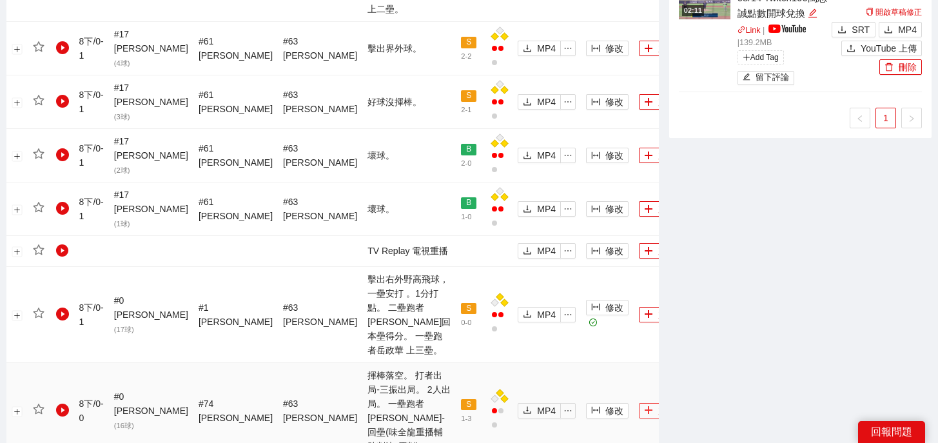
scroll to position [1321, 0]
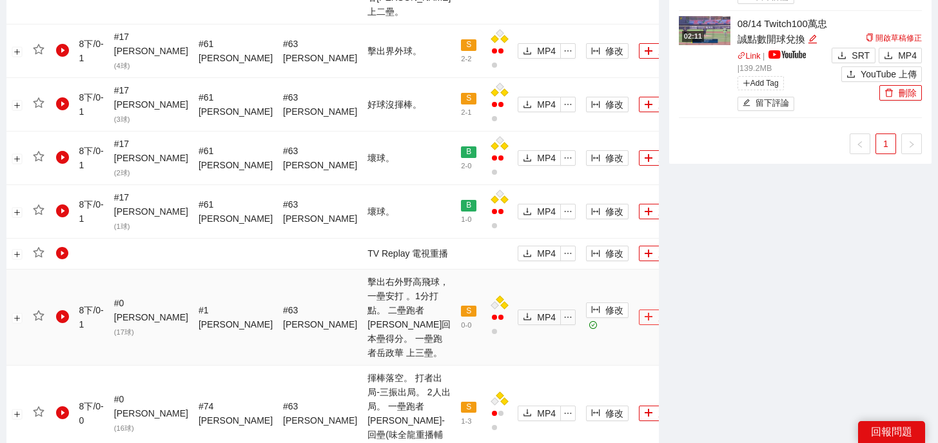
click at [639, 309] on button "加入" at bounding box center [660, 316] width 43 height 15
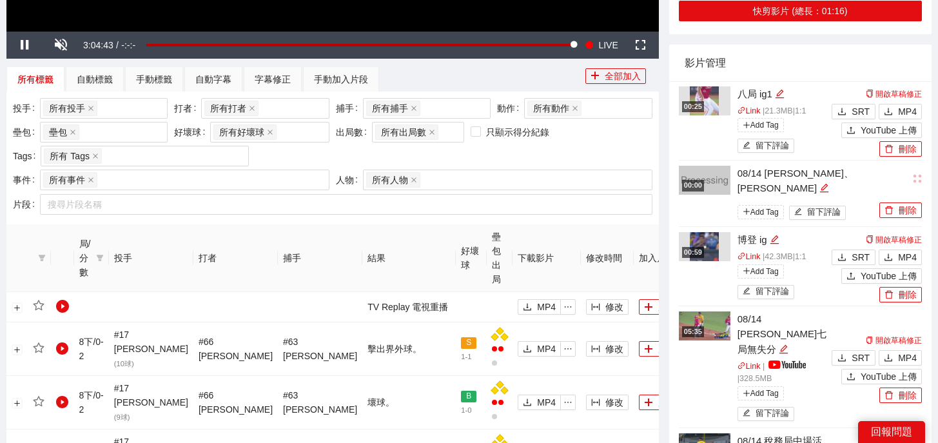
scroll to position [0, 0]
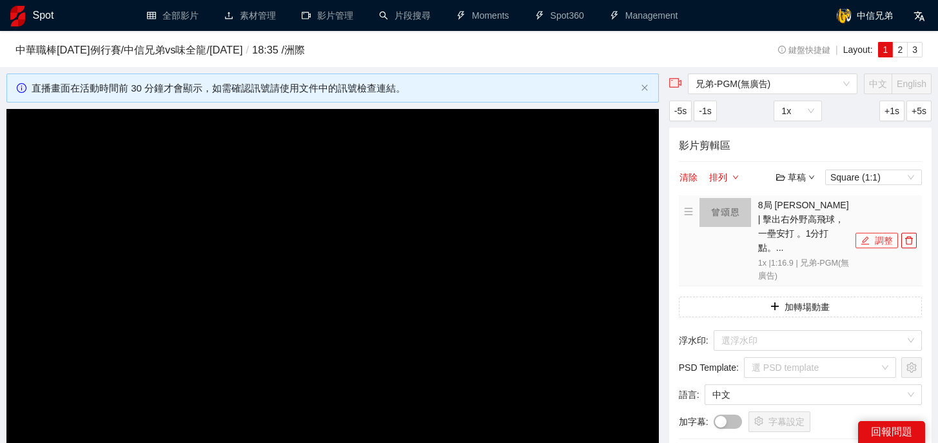
click at [870, 235] on button "調整" at bounding box center [877, 240] width 43 height 15
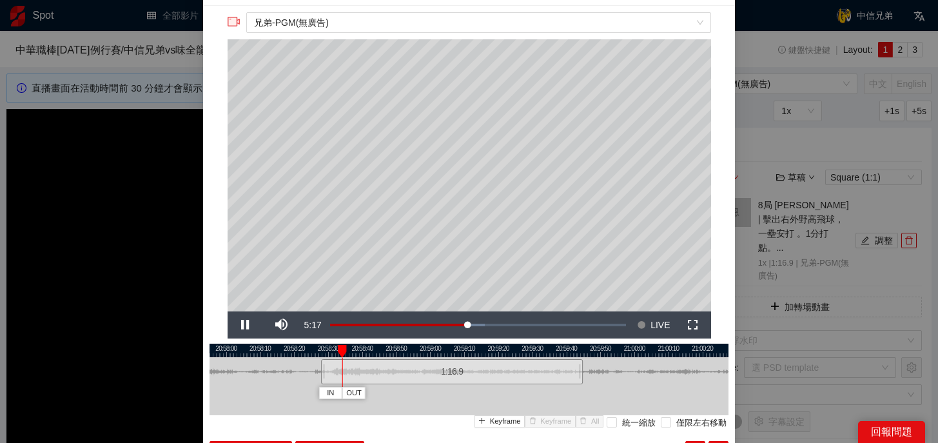
scroll to position [28, 0]
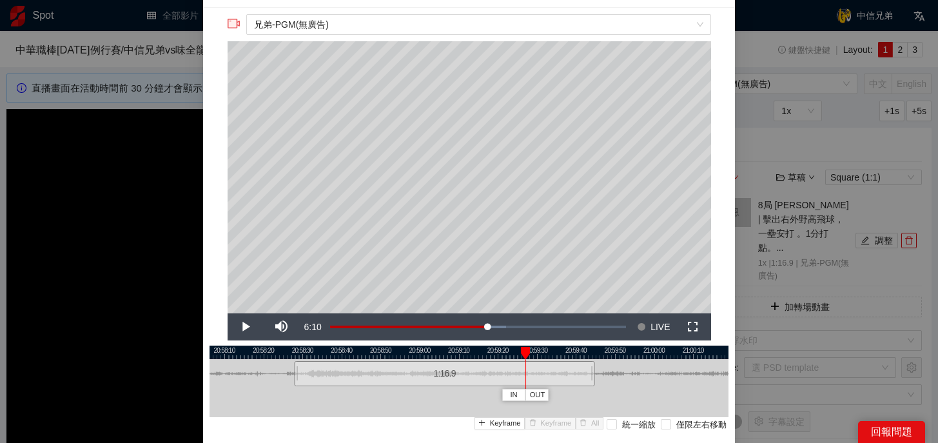
drag, startPoint x: 349, startPoint y: 349, endPoint x: 525, endPoint y: 353, distance: 176.0
click at [525, 353] on div at bounding box center [525, 353] width 9 height 13
drag, startPoint x: 593, startPoint y: 380, endPoint x: 527, endPoint y: 386, distance: 66.6
click at [527, 386] on div at bounding box center [527, 373] width 8 height 29
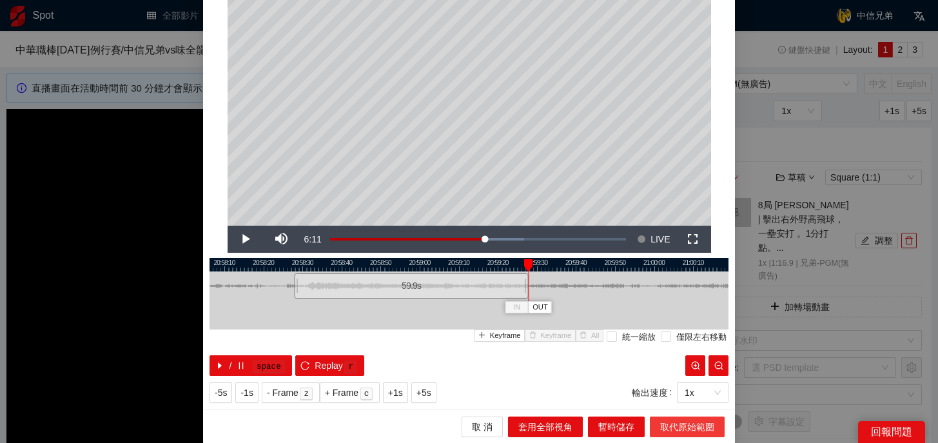
click at [684, 430] on span "取代原始範圍" at bounding box center [687, 427] width 54 height 14
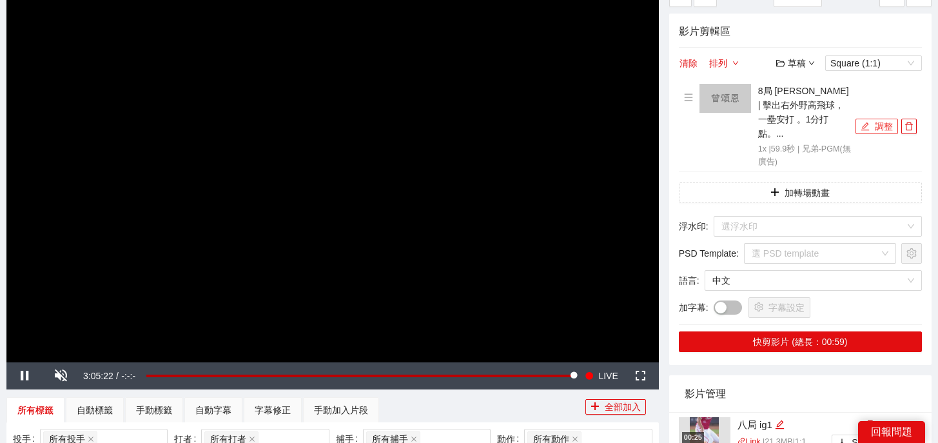
scroll to position [128, 0]
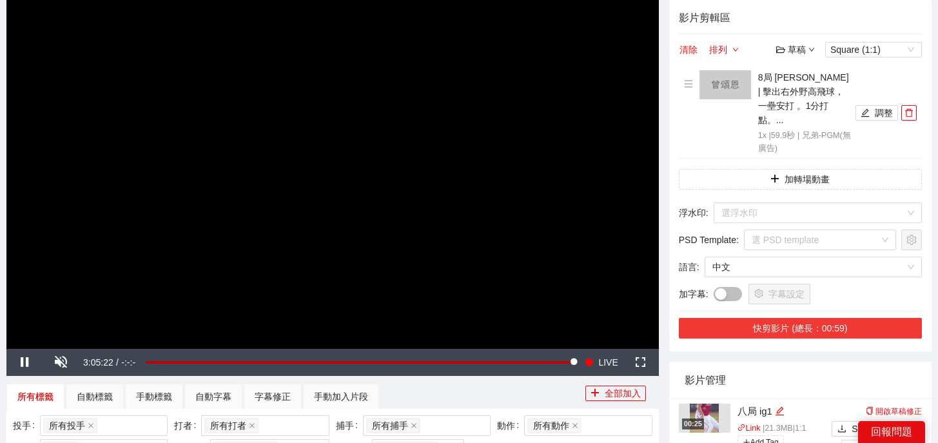
click at [789, 318] on button "快剪影片 (總長：00:59)" at bounding box center [800, 328] width 243 height 21
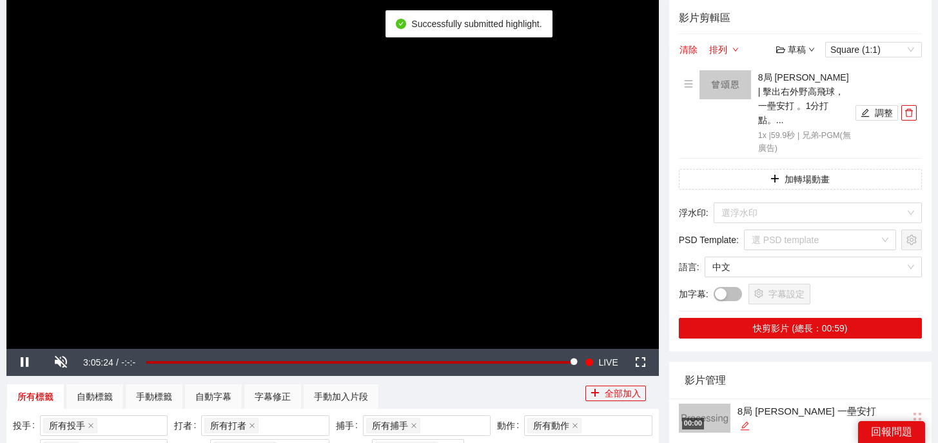
click at [750, 418] on div "編輯" at bounding box center [745, 425] width 10 height 15
drag, startPoint x: 834, startPoint y: 399, endPoint x: 609, endPoint y: 398, distance: 225.0
type textarea "*"
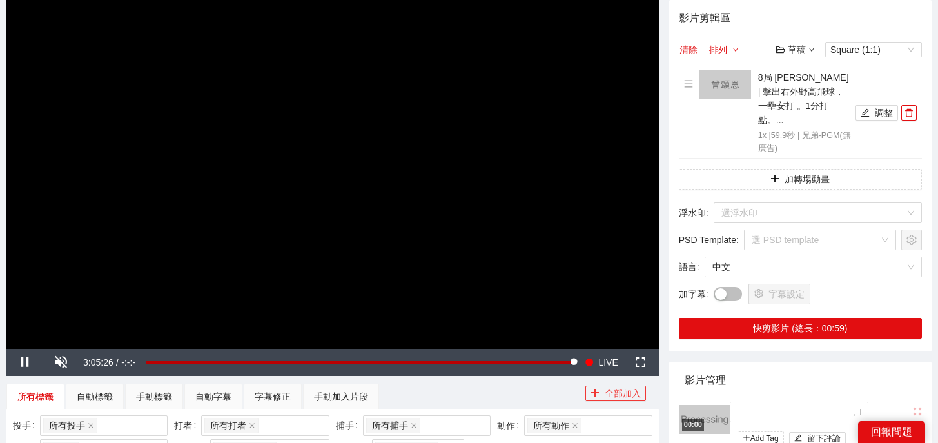
type textarea "*"
type textarea "**"
type textarea "*"
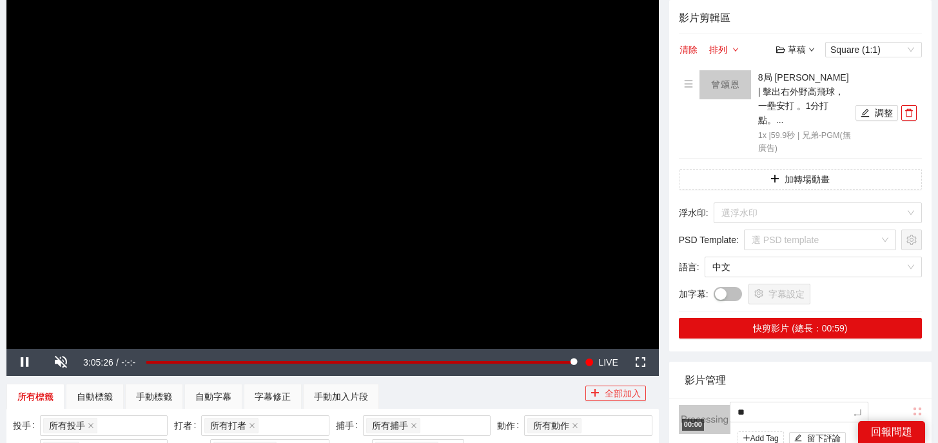
type textarea "*"
type textarea "**"
type textarea "***"
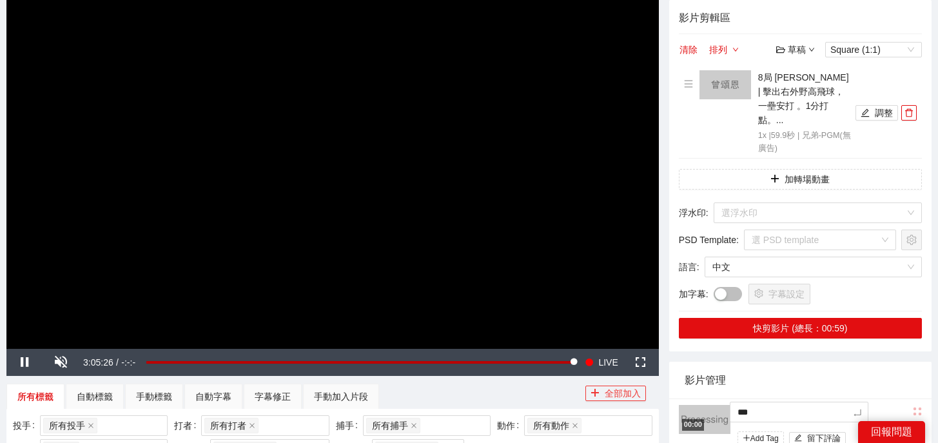
type textarea "**"
type textarea "****"
type textarea "*****"
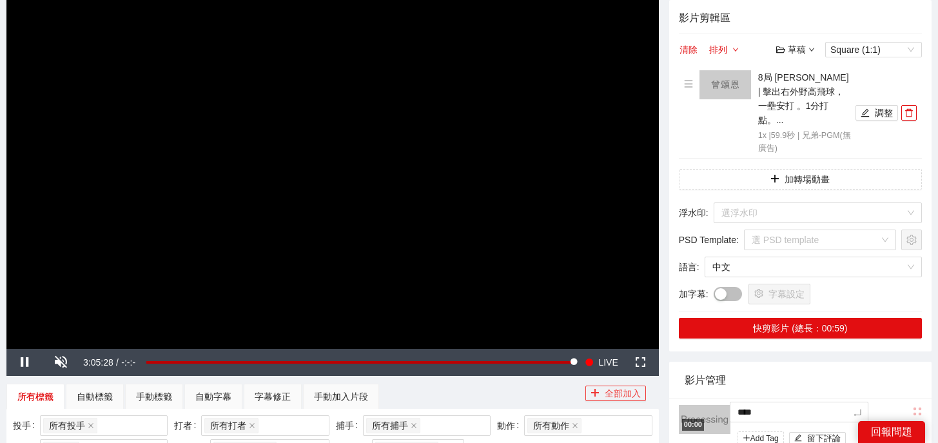
type textarea "*****"
type textarea "******"
click at [911, 108] on icon "delete" at bounding box center [909, 112] width 9 height 9
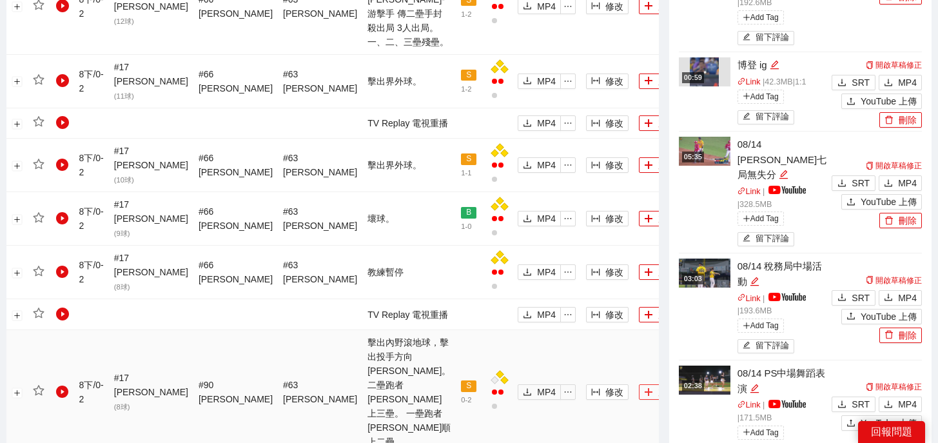
scroll to position [985, 0]
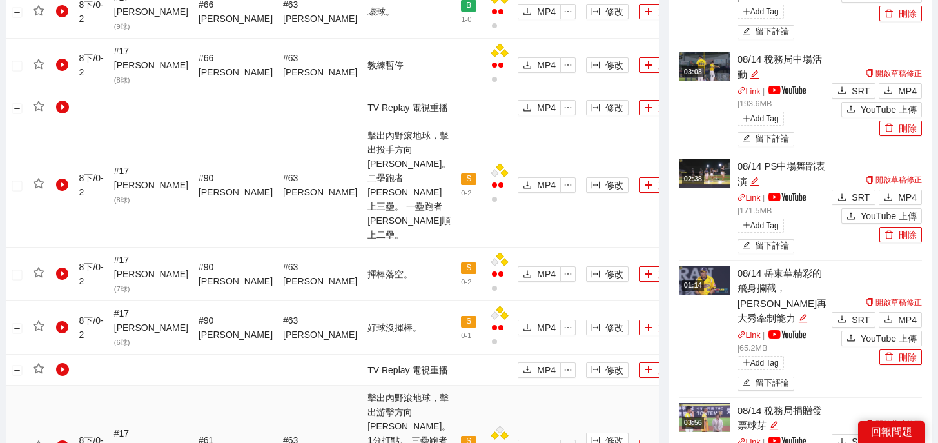
click at [644, 442] on icon "plus" at bounding box center [648, 447] width 9 height 9
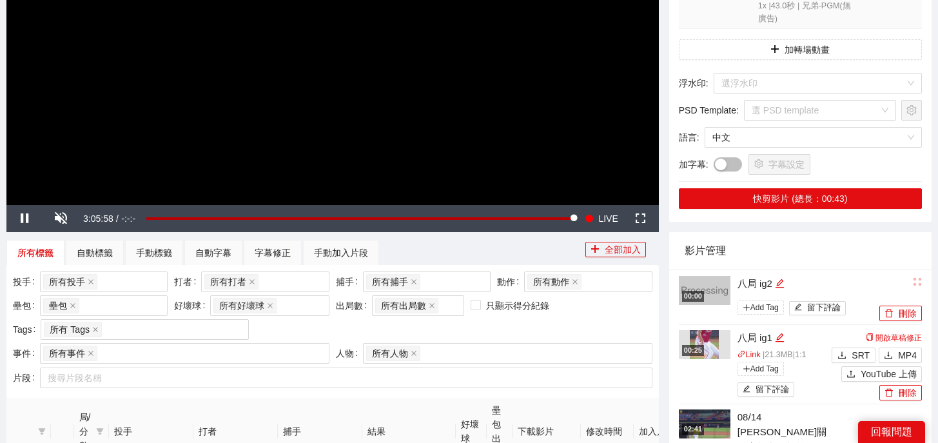
scroll to position [0, 0]
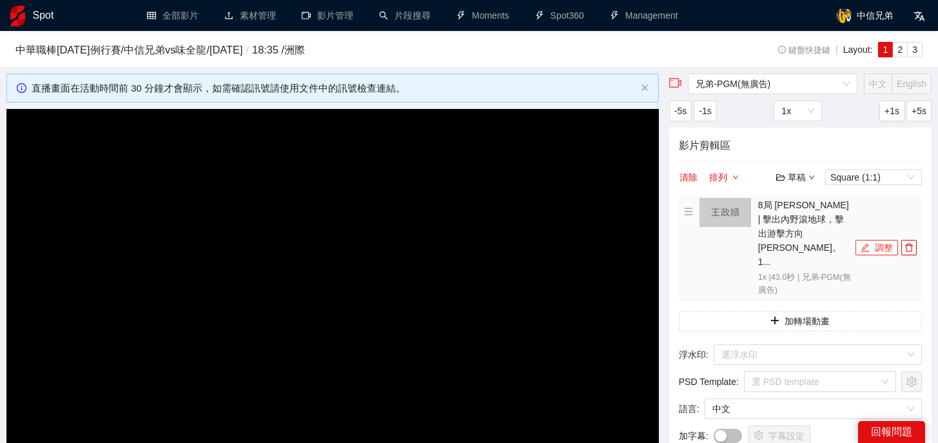
click at [870, 240] on button "調整" at bounding box center [877, 247] width 43 height 15
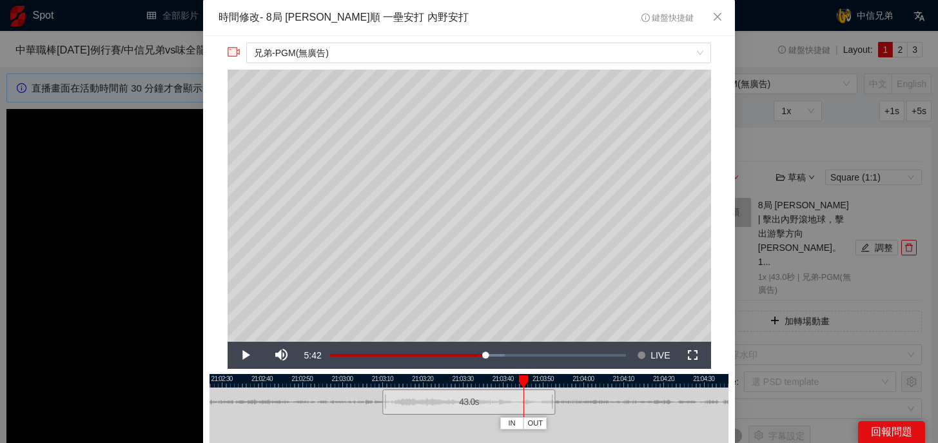
drag, startPoint x: 418, startPoint y: 380, endPoint x: 525, endPoint y: 386, distance: 107.2
click at [525, 386] on div "IN OUT" at bounding box center [523, 381] width 9 height 13
drag, startPoint x: 553, startPoint y: 404, endPoint x: 572, endPoint y: 405, distance: 18.7
click at [572, 405] on div at bounding box center [572, 401] width 8 height 29
click at [572, 373] on div "**********" at bounding box center [469, 280] width 532 height 489
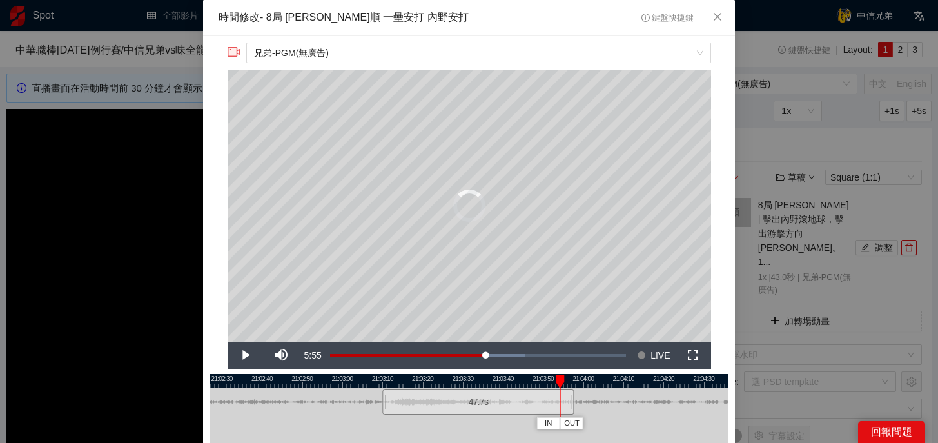
drag, startPoint x: 574, startPoint y: 376, endPoint x: 560, endPoint y: 376, distance: 14.2
click at [560, 376] on div at bounding box center [560, 381] width 9 height 13
drag, startPoint x: 587, startPoint y: 379, endPoint x: 577, endPoint y: 378, distance: 9.7
click at [577, 378] on div at bounding box center [578, 381] width 9 height 13
drag, startPoint x: 571, startPoint y: 400, endPoint x: 586, endPoint y: 400, distance: 14.8
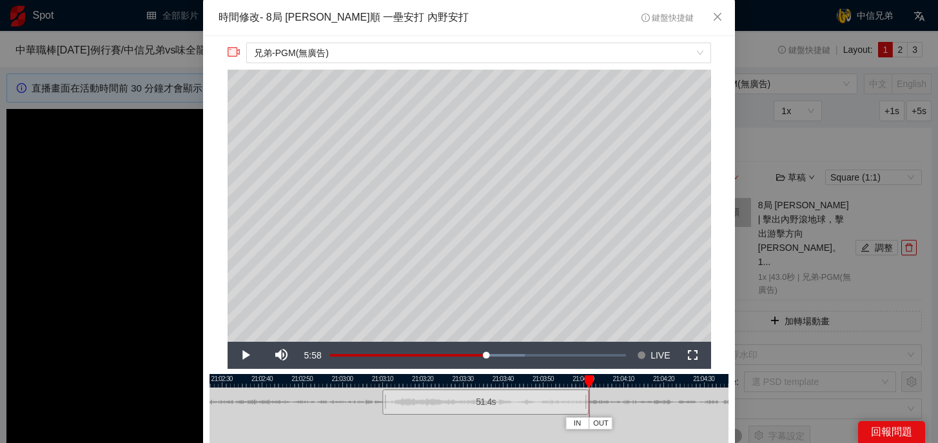
click at [586, 400] on div at bounding box center [587, 401] width 8 height 29
click at [589, 380] on div at bounding box center [588, 381] width 9 height 13
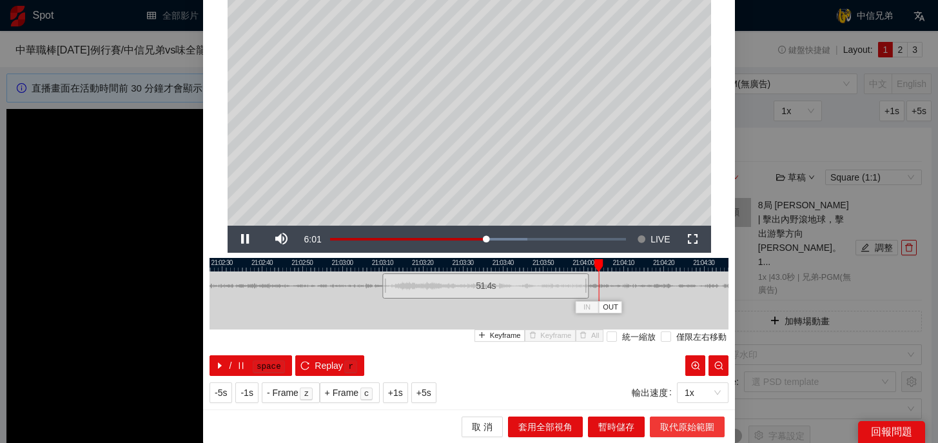
click at [680, 427] on span "取代原始範圍" at bounding box center [687, 427] width 54 height 14
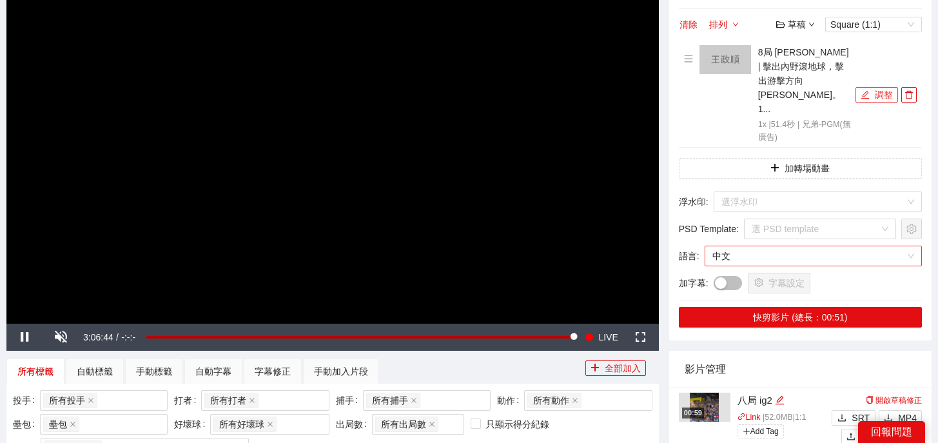
scroll to position [157, 0]
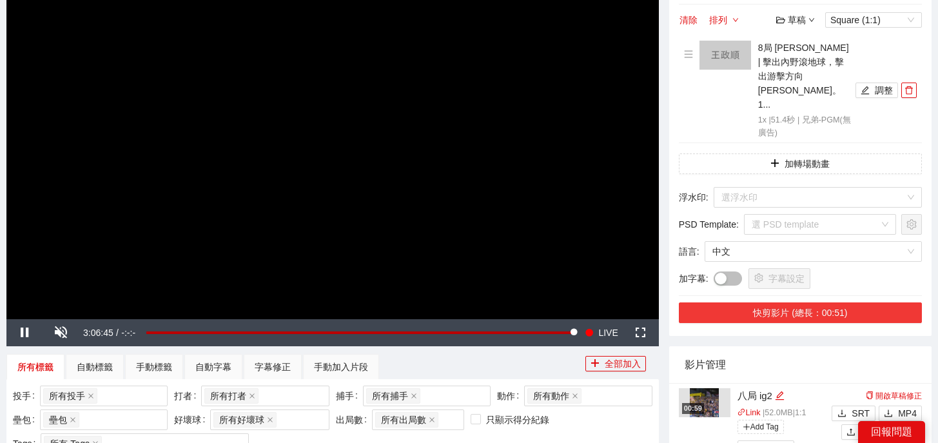
click at [804, 302] on button "快剪影片 (總長：00:51)" at bounding box center [800, 312] width 243 height 21
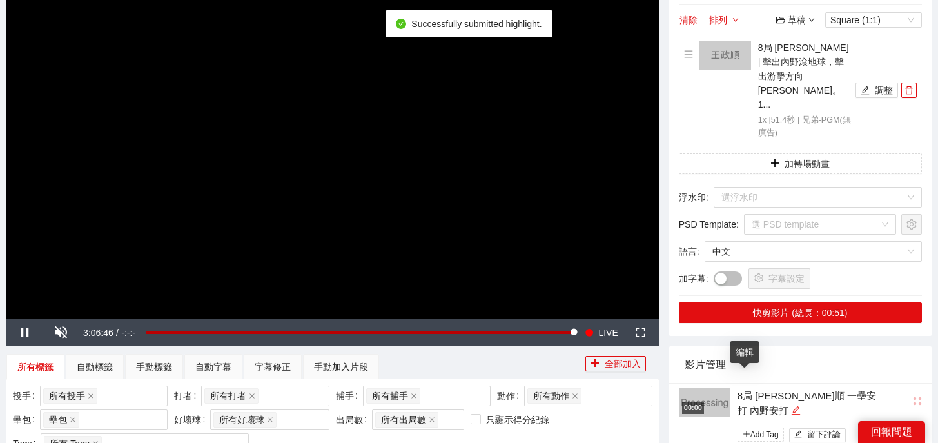
click at [791, 406] on icon "edit" at bounding box center [796, 411] width 10 height 10
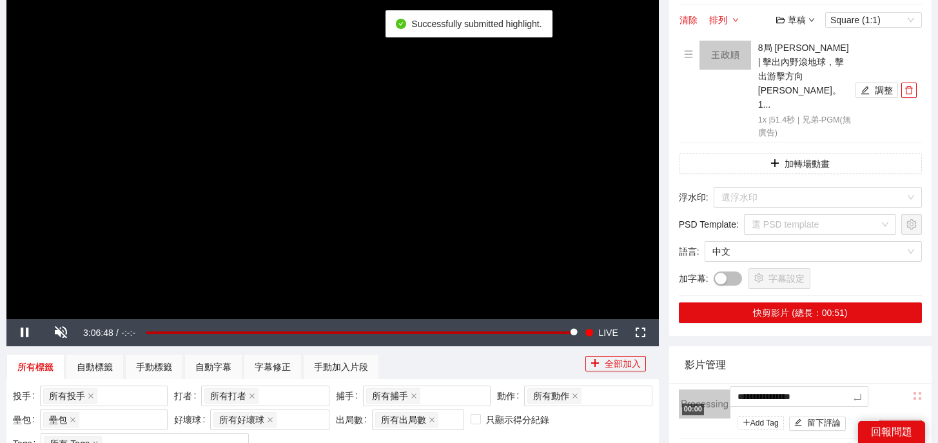
drag, startPoint x: 864, startPoint y: 371, endPoint x: 683, endPoint y: 351, distance: 181.6
type textarea "*"
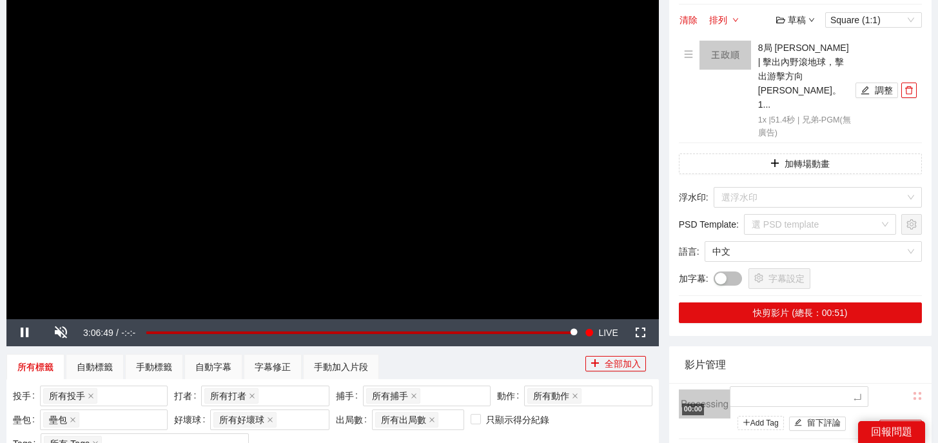
type textarea "*"
type textarea "**"
type textarea "*"
type textarea "**"
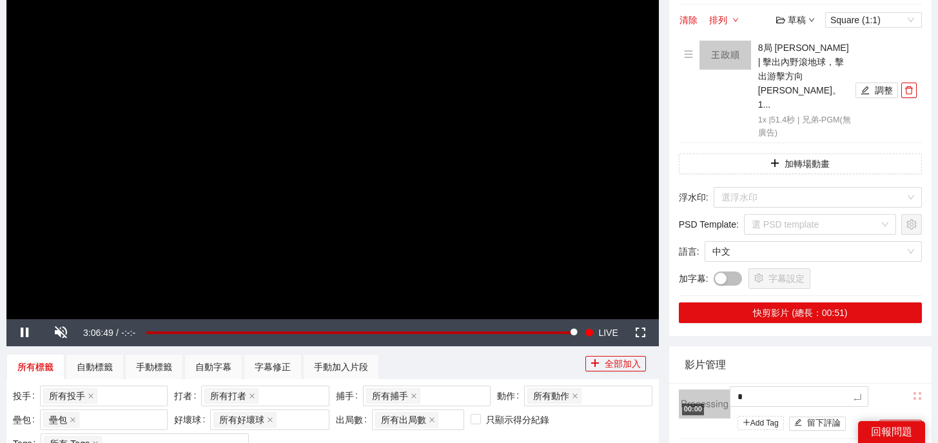
type textarea "**"
type textarea "***"
type textarea "**"
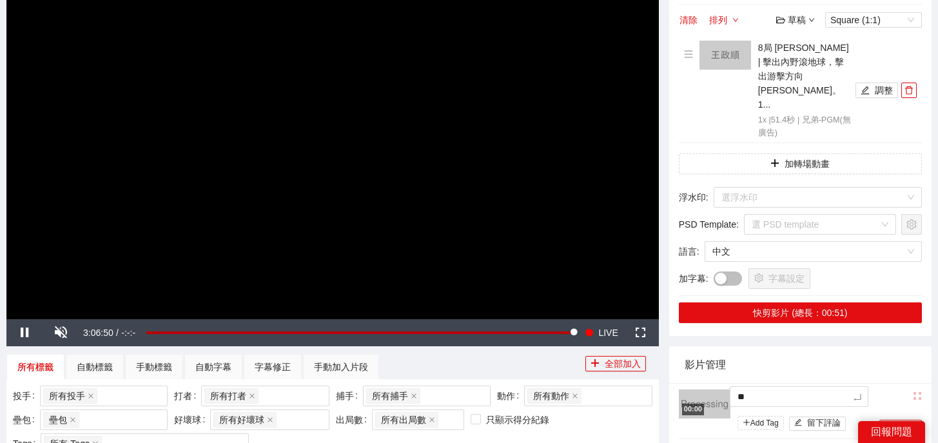
type textarea "**"
type textarea "****"
type textarea "*****"
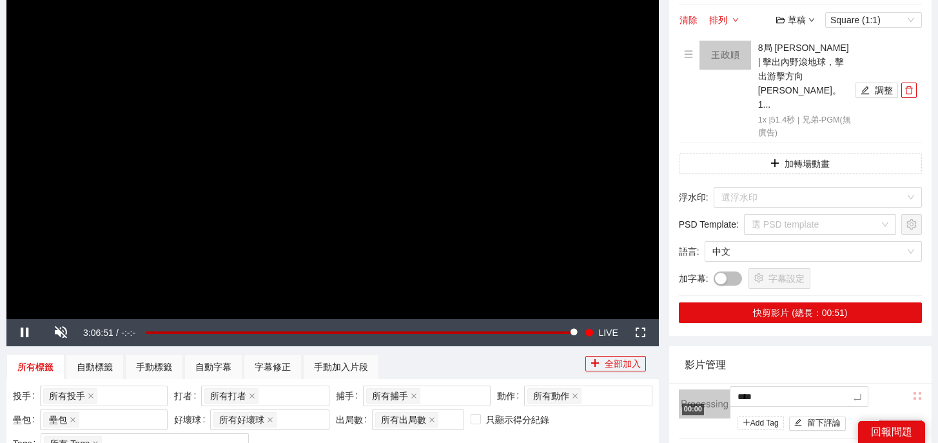
type textarea "*****"
type textarea "******"
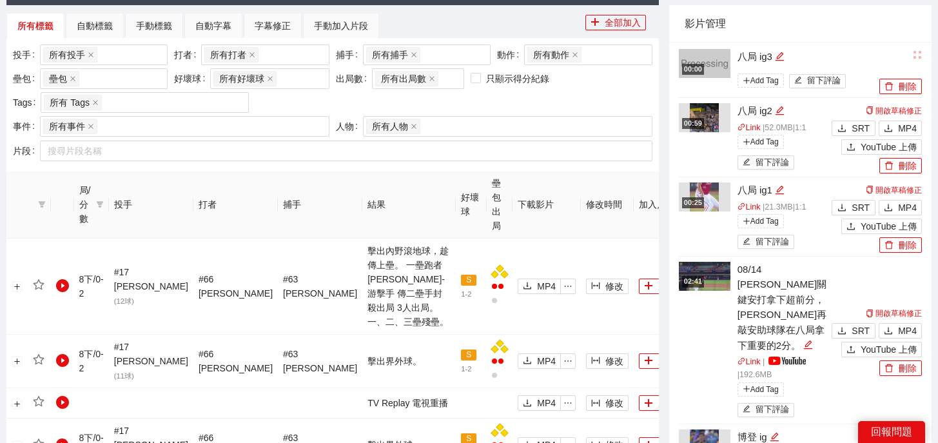
scroll to position [538, 0]
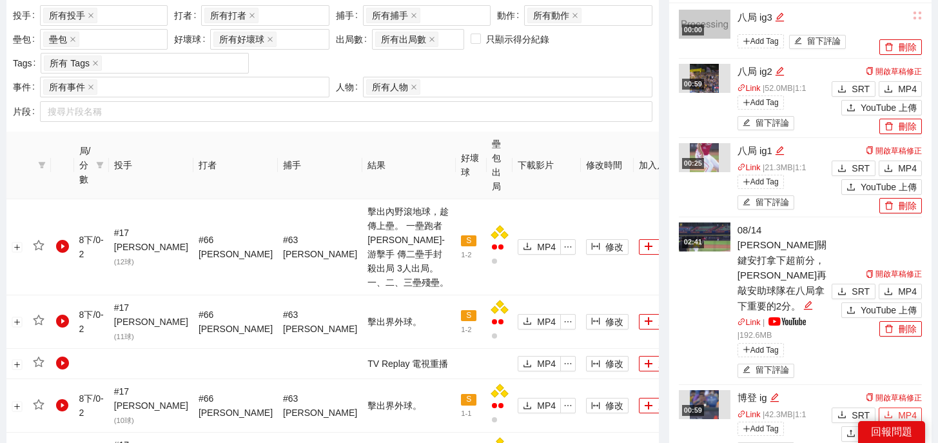
click at [893, 407] on button "MP4" at bounding box center [900, 414] width 43 height 15
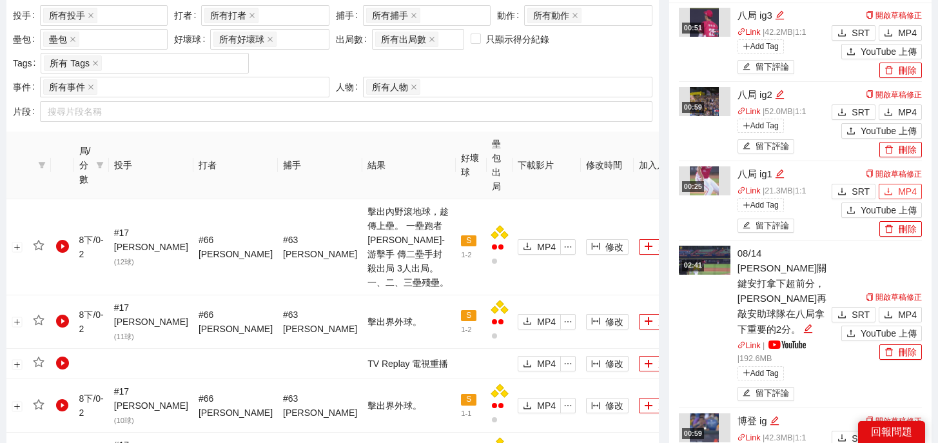
click at [891, 187] on icon "download" at bounding box center [888, 191] width 9 height 9
click at [906, 105] on span "MP4" at bounding box center [907, 112] width 19 height 14
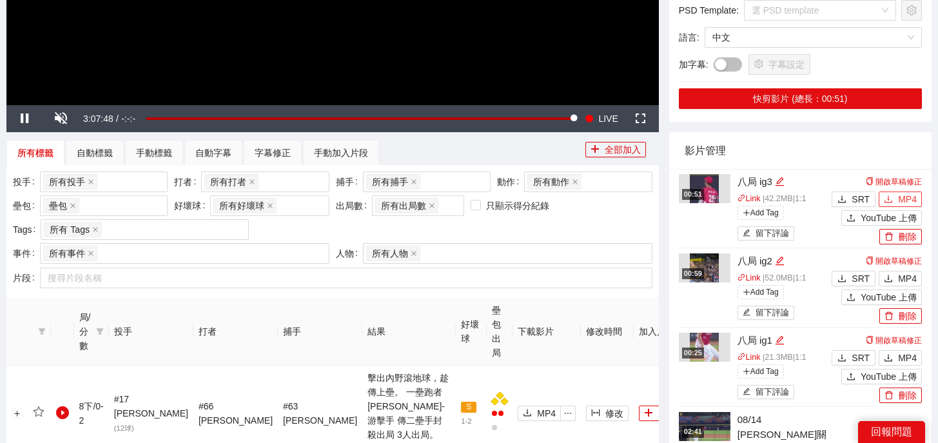
click at [892, 195] on icon "download" at bounding box center [889, 198] width 8 height 7
